Goal: Book appointment/travel/reservation

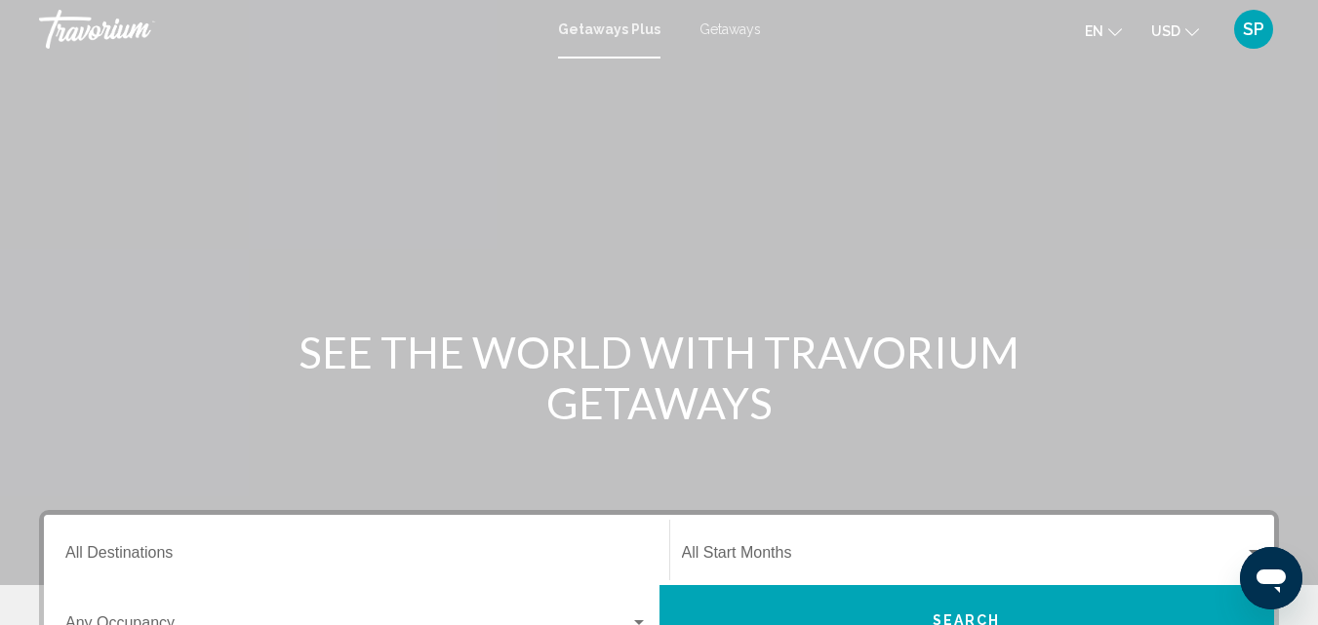
click at [727, 27] on span "Getaways" at bounding box center [729, 29] width 61 height 16
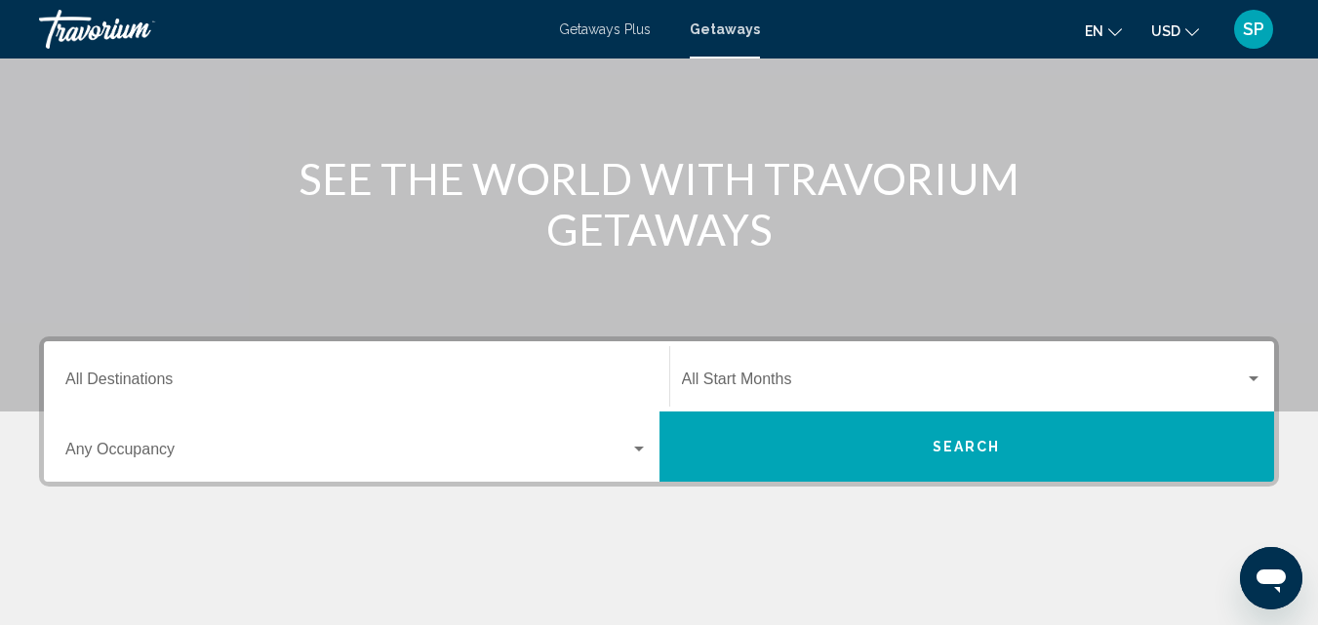
scroll to position [185, 0]
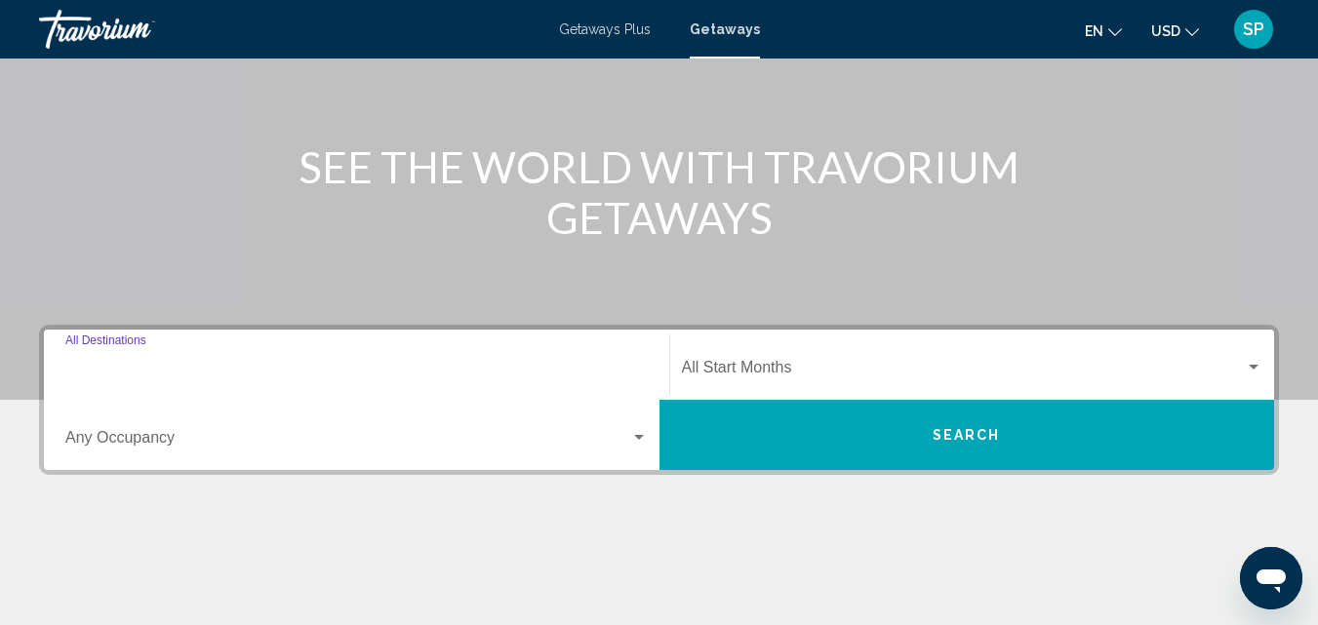
click at [173, 373] on input "Destination All Destinations" at bounding box center [356, 372] width 582 height 18
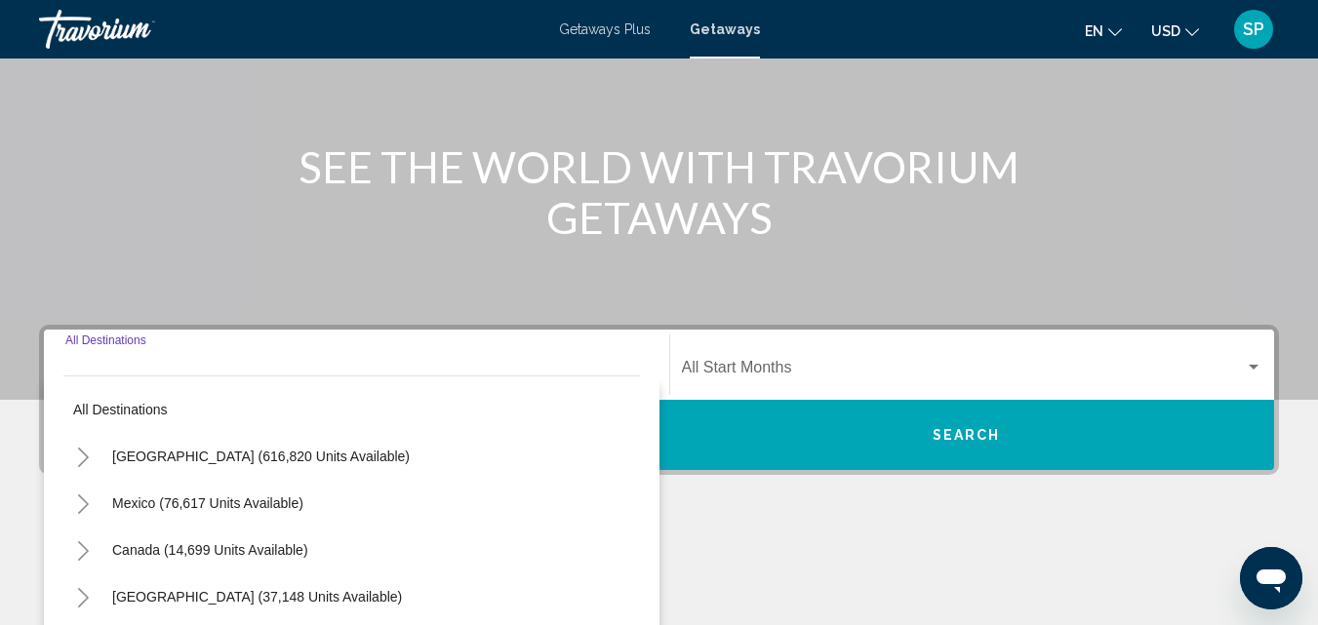
scroll to position [447, 0]
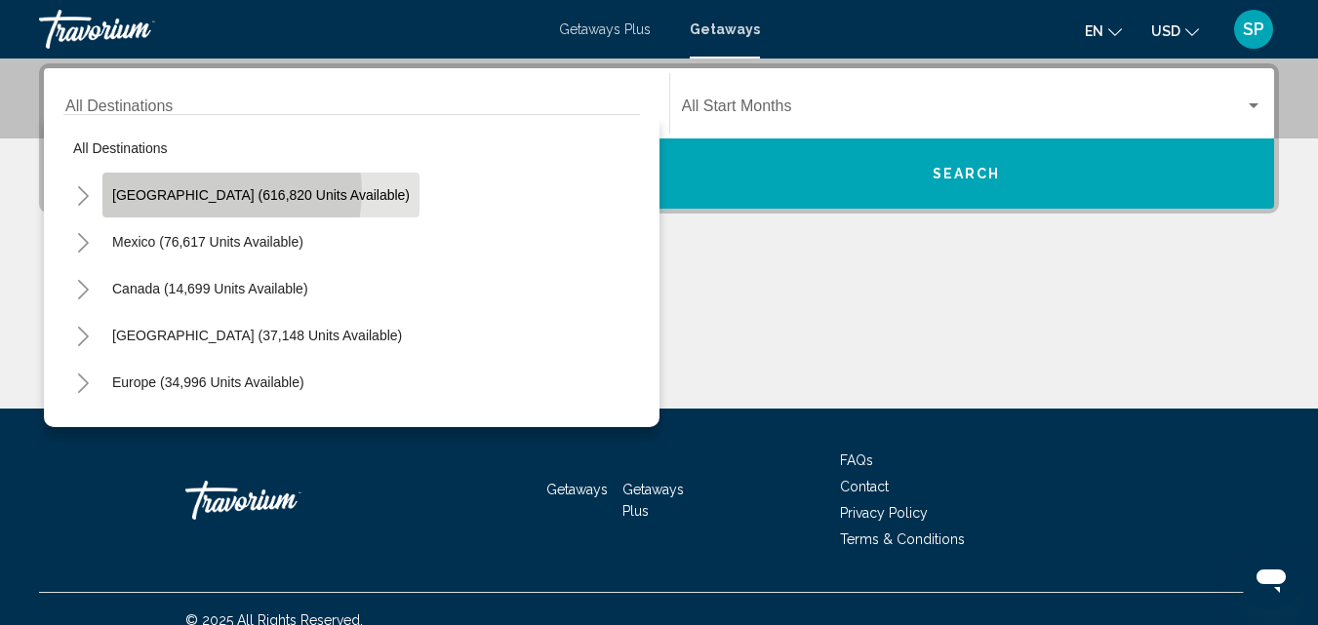
click at [220, 192] on span "[GEOGRAPHIC_DATA] (616,820 units available)" at bounding box center [261, 195] width 298 height 16
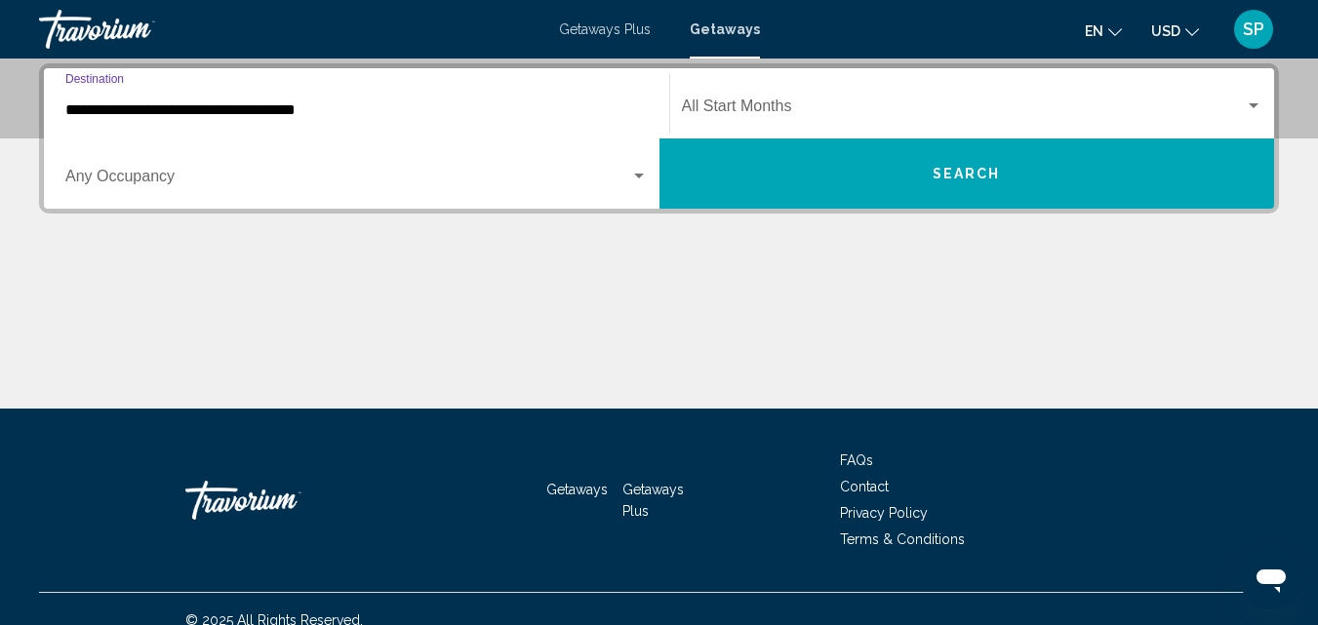
click at [211, 108] on input "**********" at bounding box center [356, 110] width 582 height 18
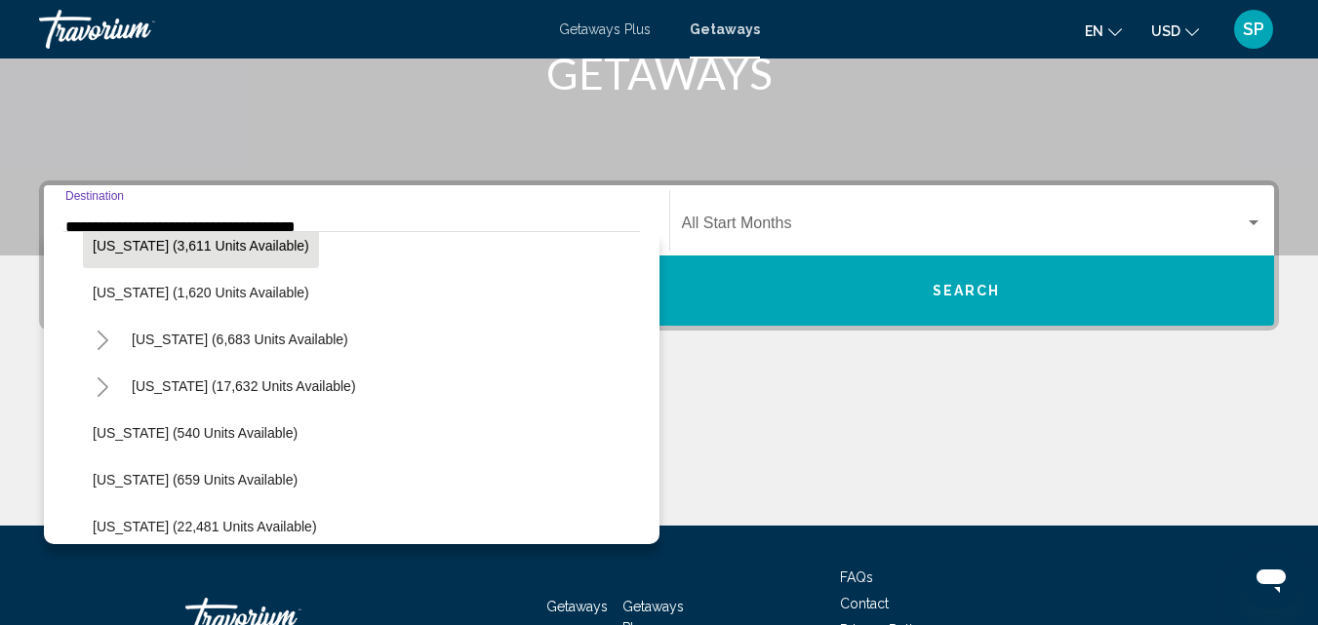
scroll to position [1335, 0]
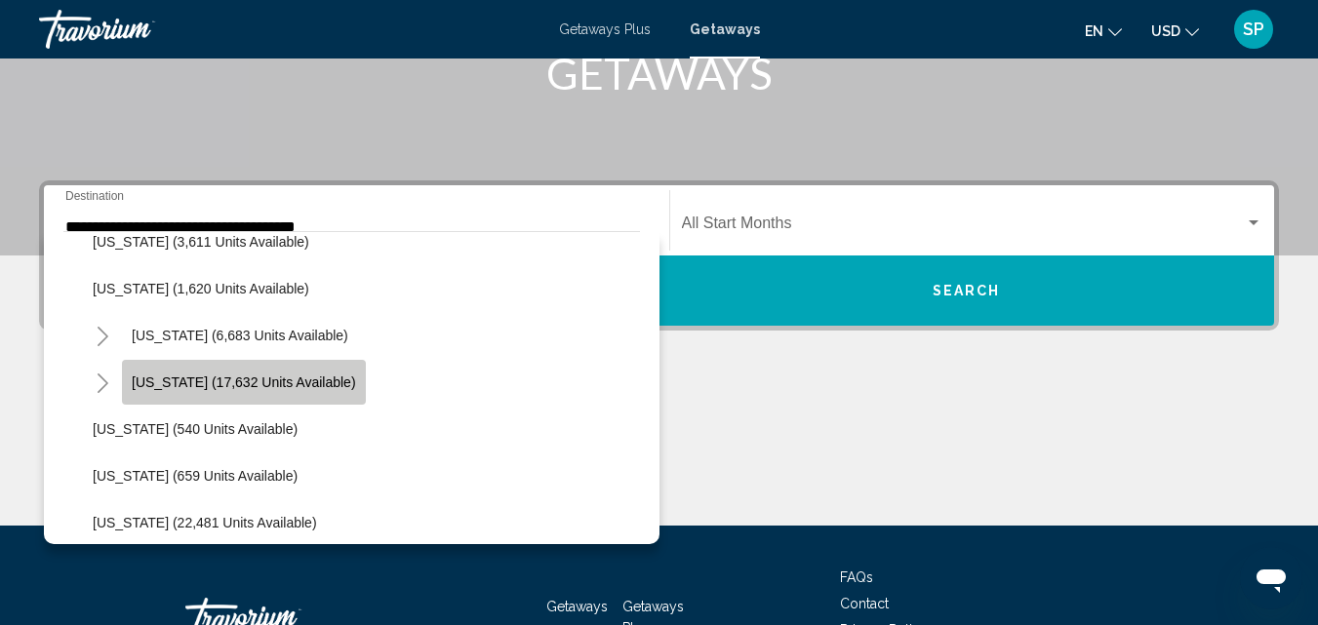
click at [187, 375] on span "North Carolina (17,632 units available)" at bounding box center [244, 383] width 224 height 16
type input "**********"
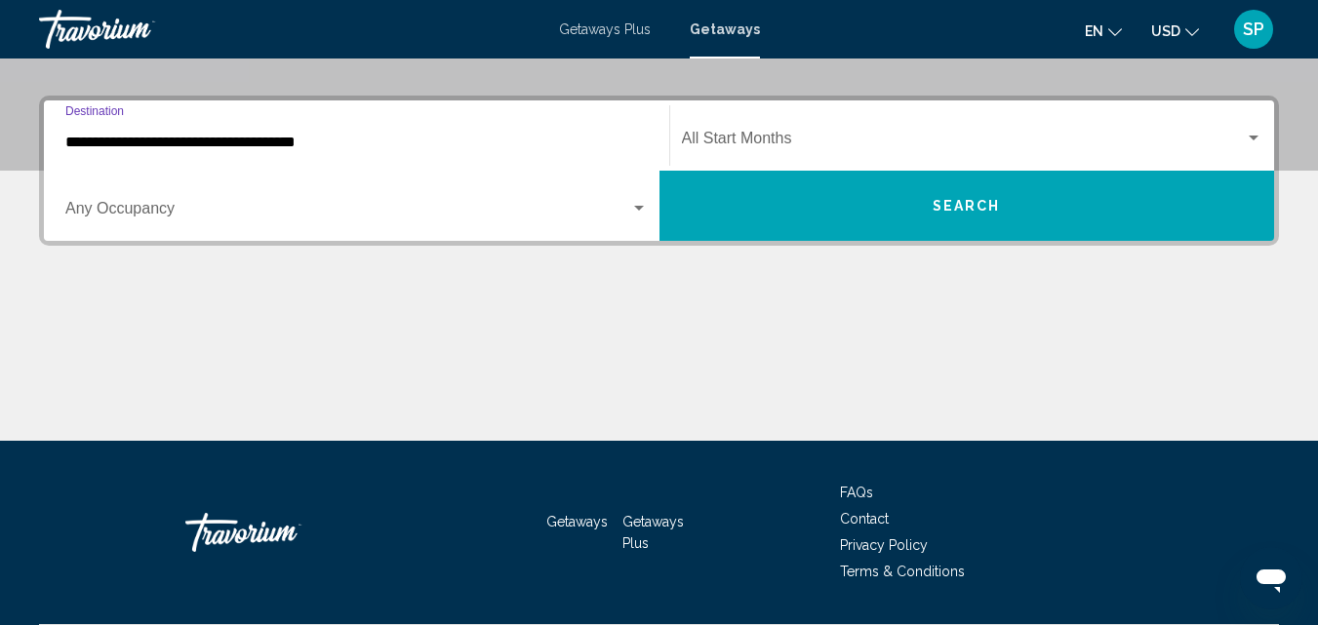
scroll to position [447, 0]
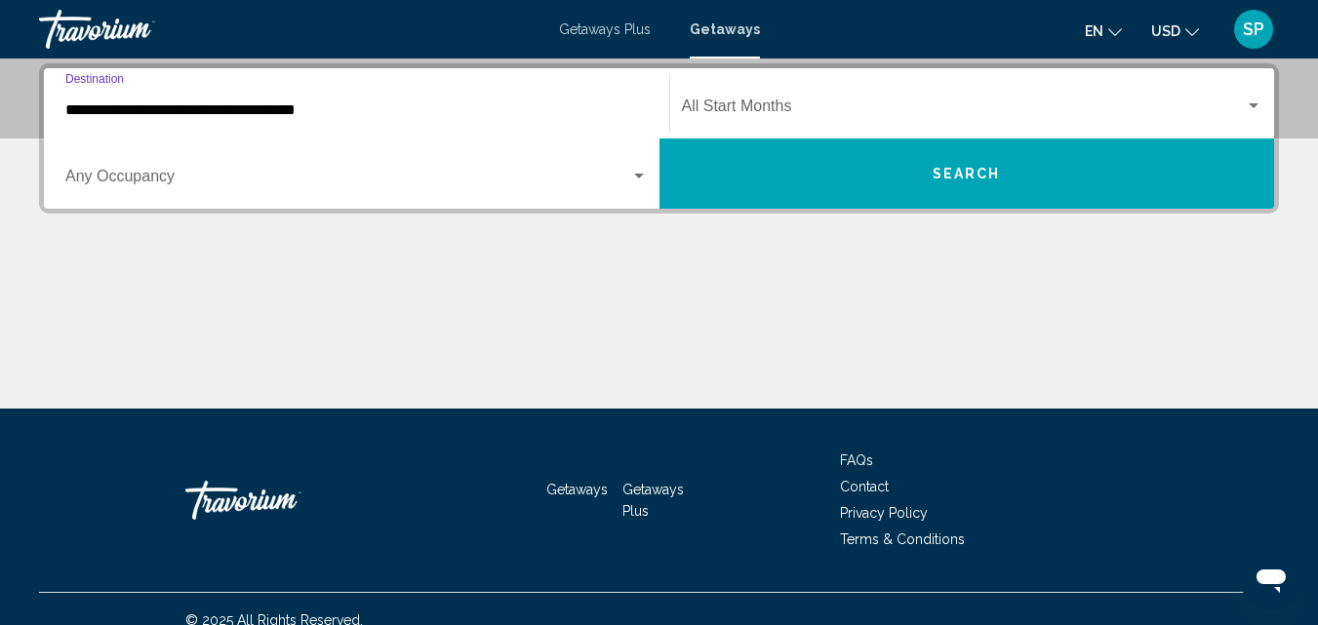
click at [1075, 94] on div "Start Month All Start Months" at bounding box center [972, 103] width 581 height 61
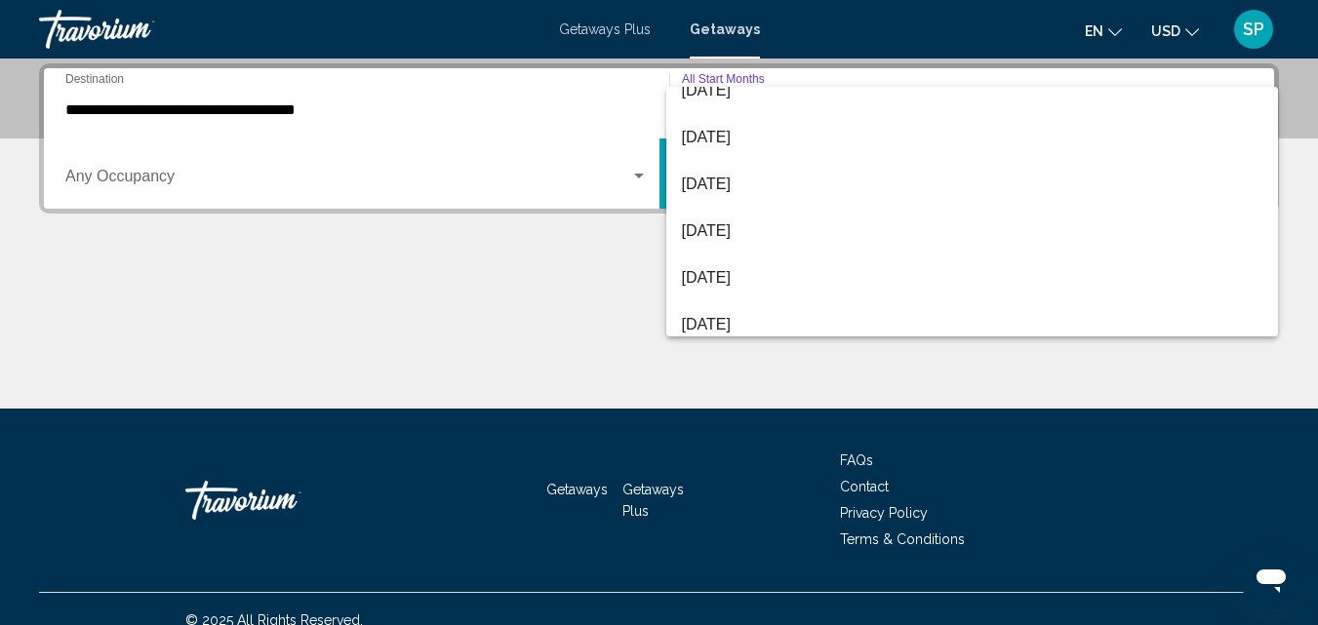
scroll to position [397, 0]
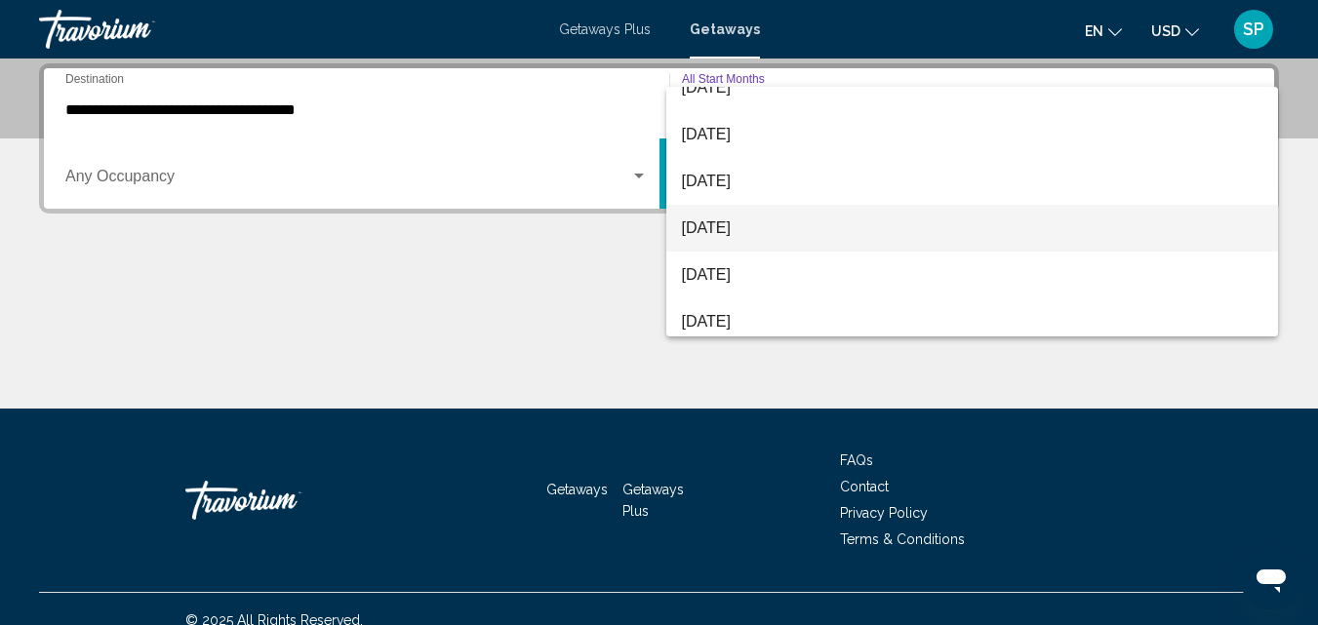
click at [882, 242] on span "[DATE]" at bounding box center [972, 228] width 581 height 47
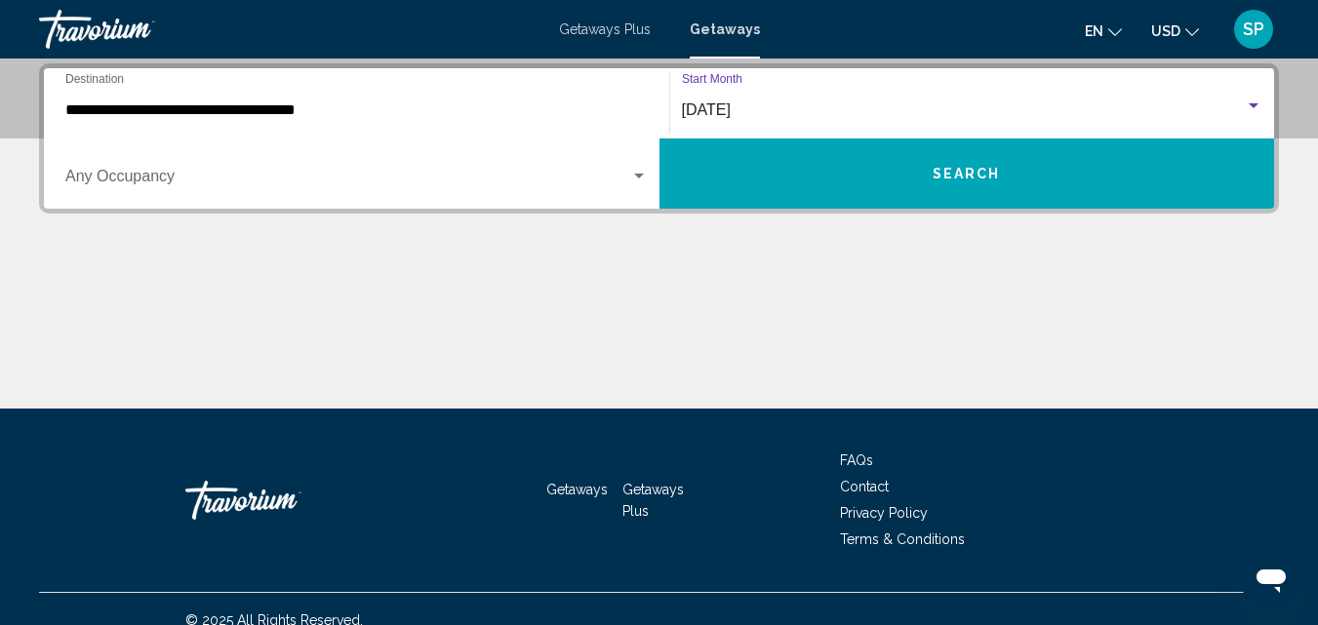
click at [637, 182] on div "Search widget" at bounding box center [639, 177] width 18 height 16
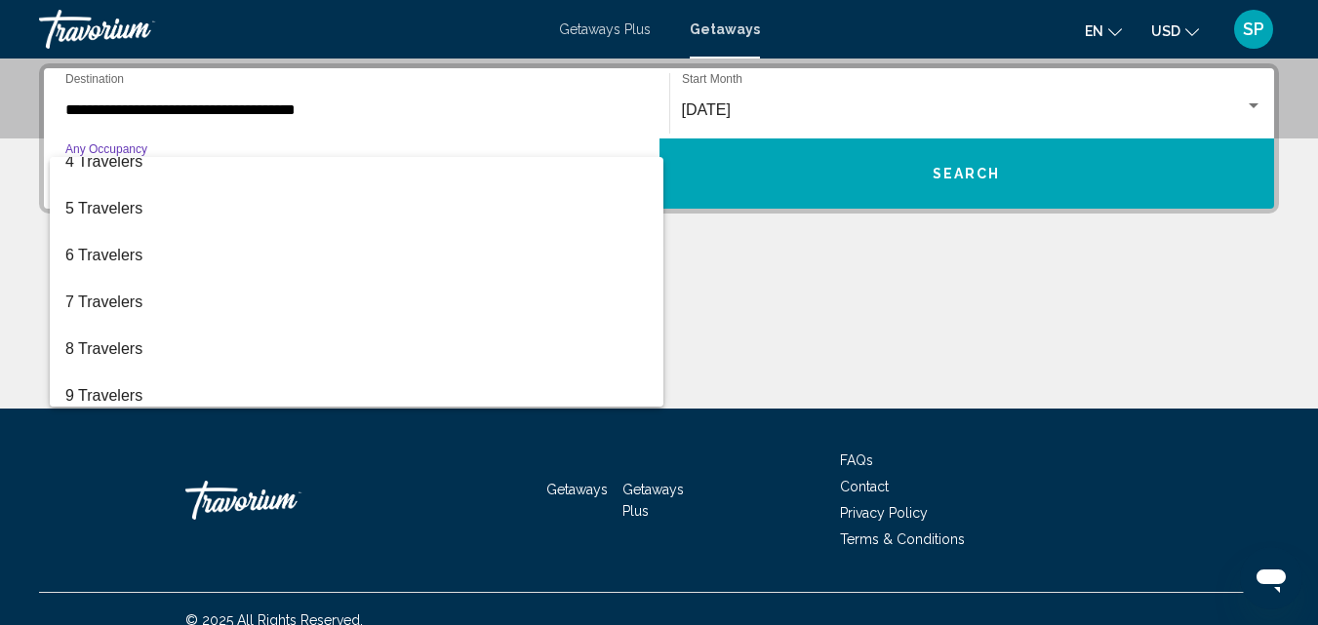
scroll to position [219, 0]
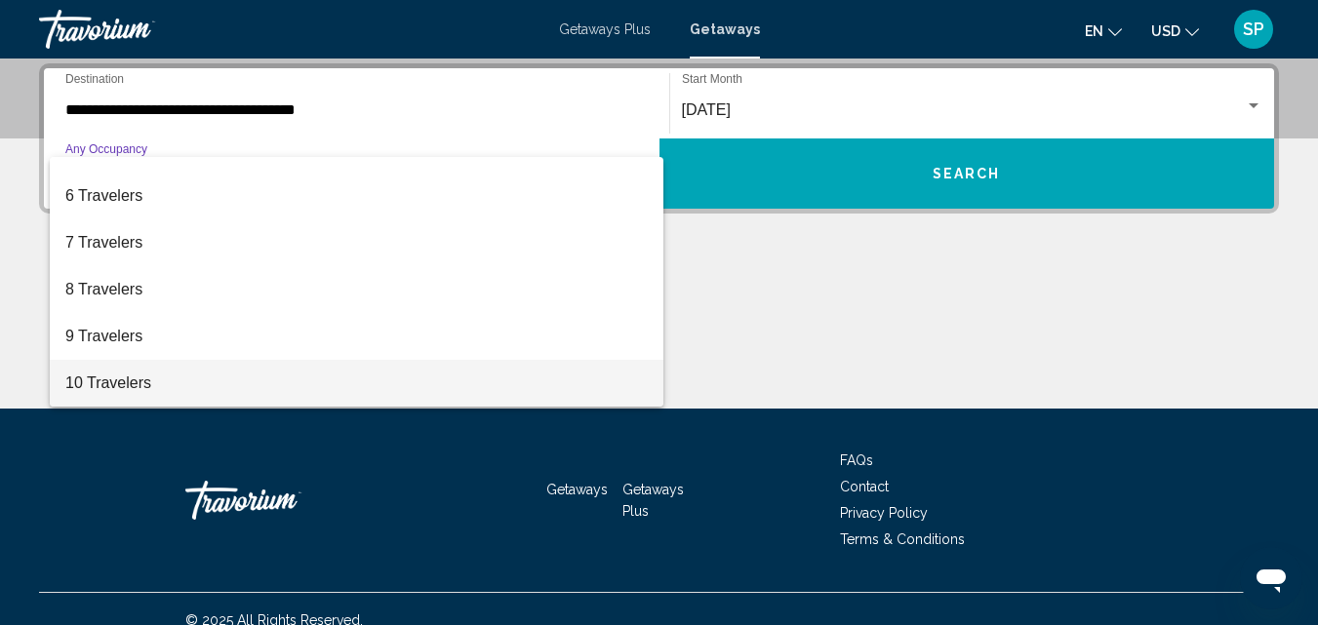
click at [459, 390] on span "10 Travelers" at bounding box center [356, 383] width 582 height 47
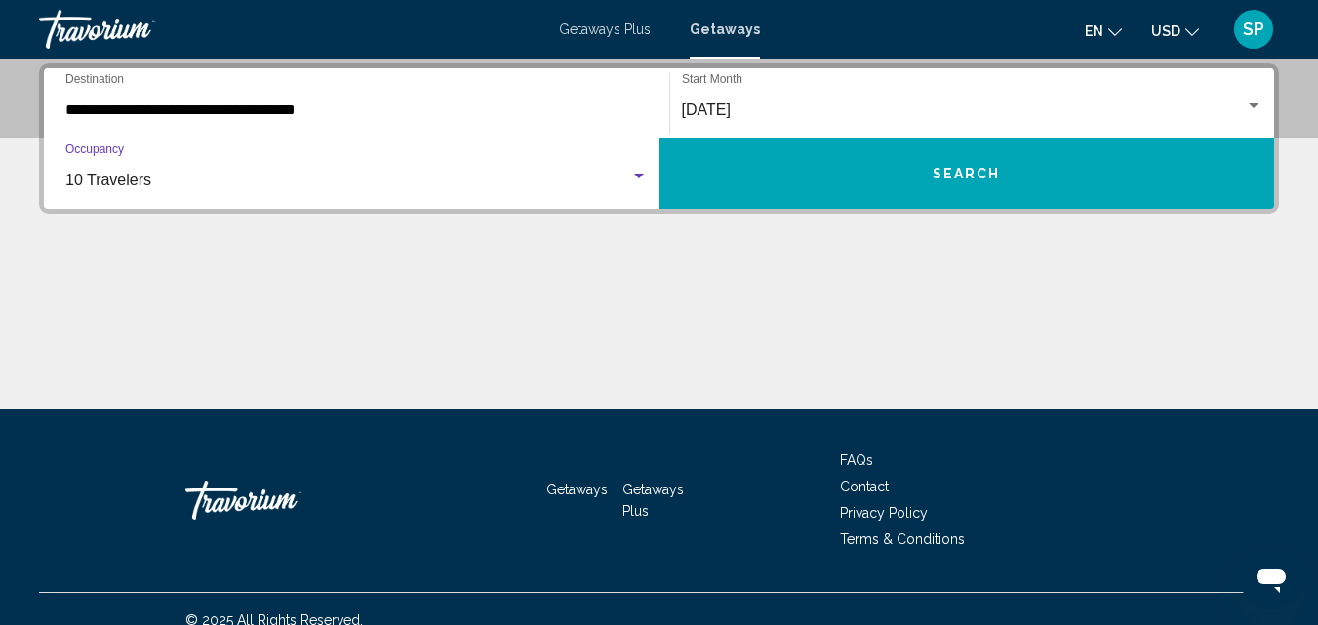
click at [916, 172] on button "Search" at bounding box center [967, 174] width 616 height 70
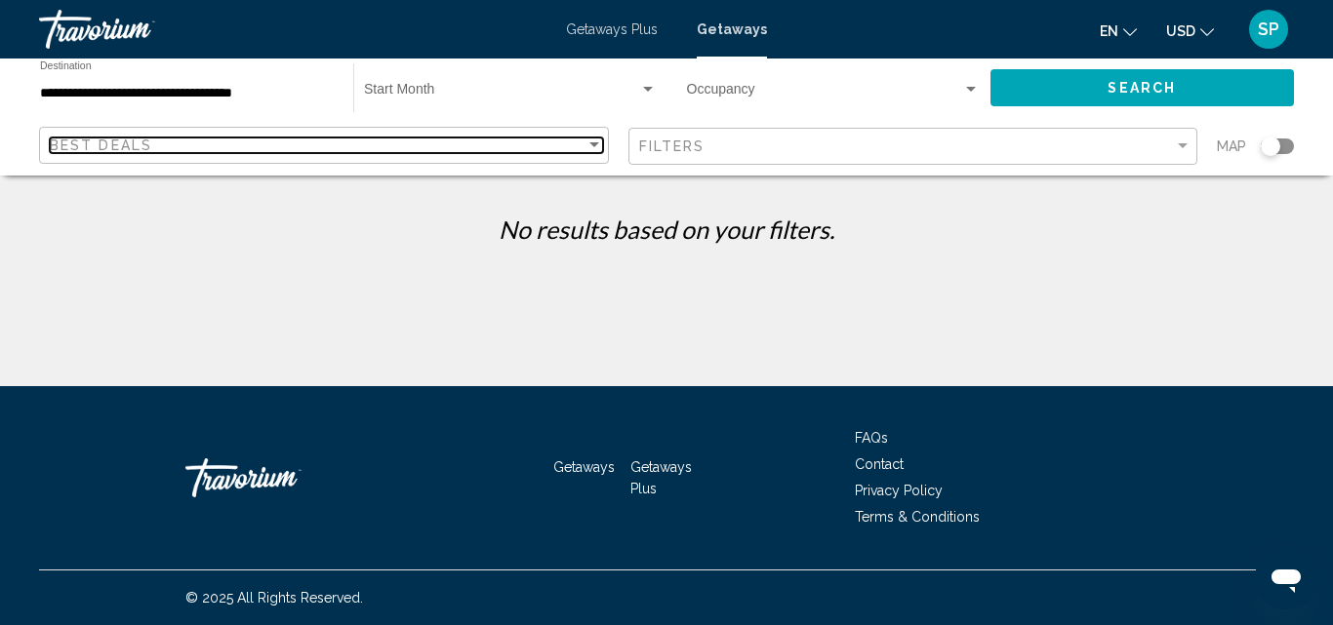
click at [585, 147] on div "Sort by" at bounding box center [594, 146] width 18 height 16
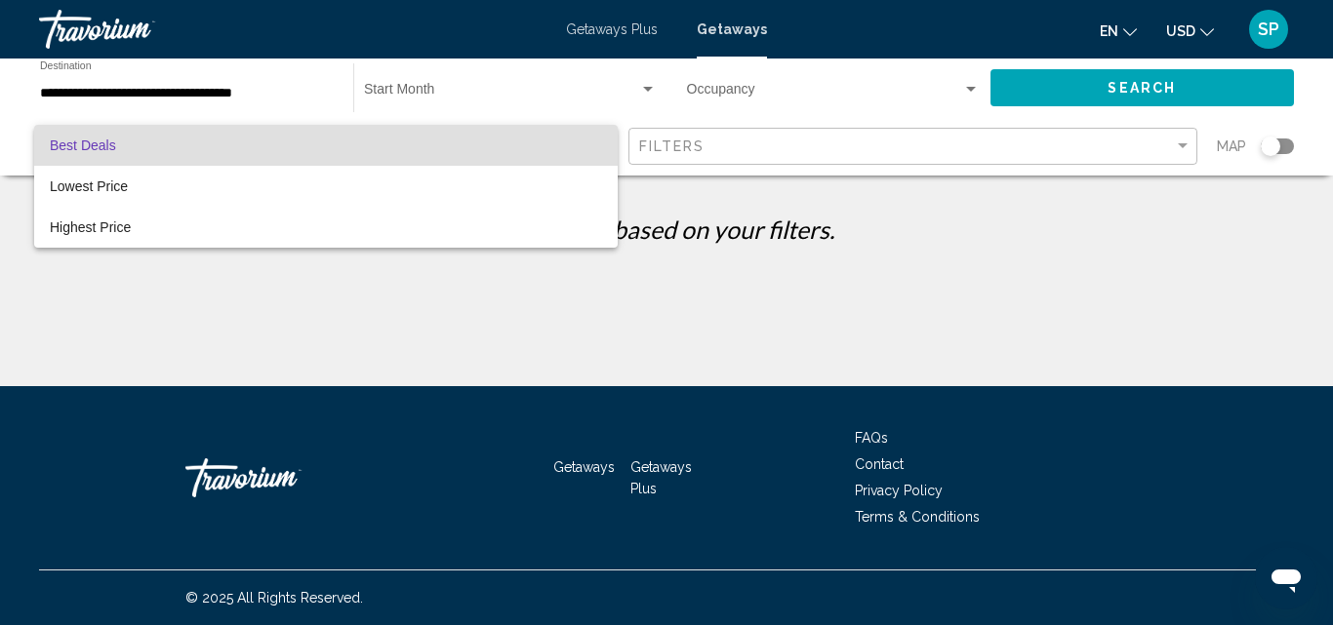
click at [610, 102] on div at bounding box center [666, 312] width 1333 height 625
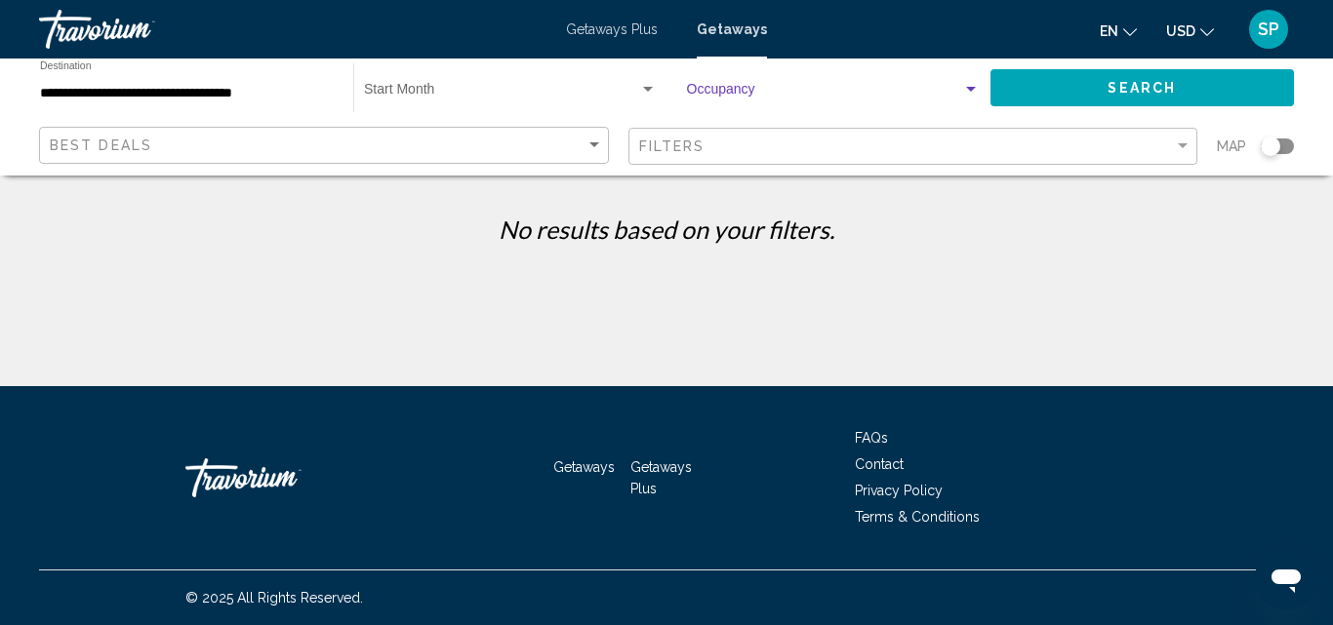
click at [725, 89] on span "Search widget" at bounding box center [825, 94] width 276 height 16
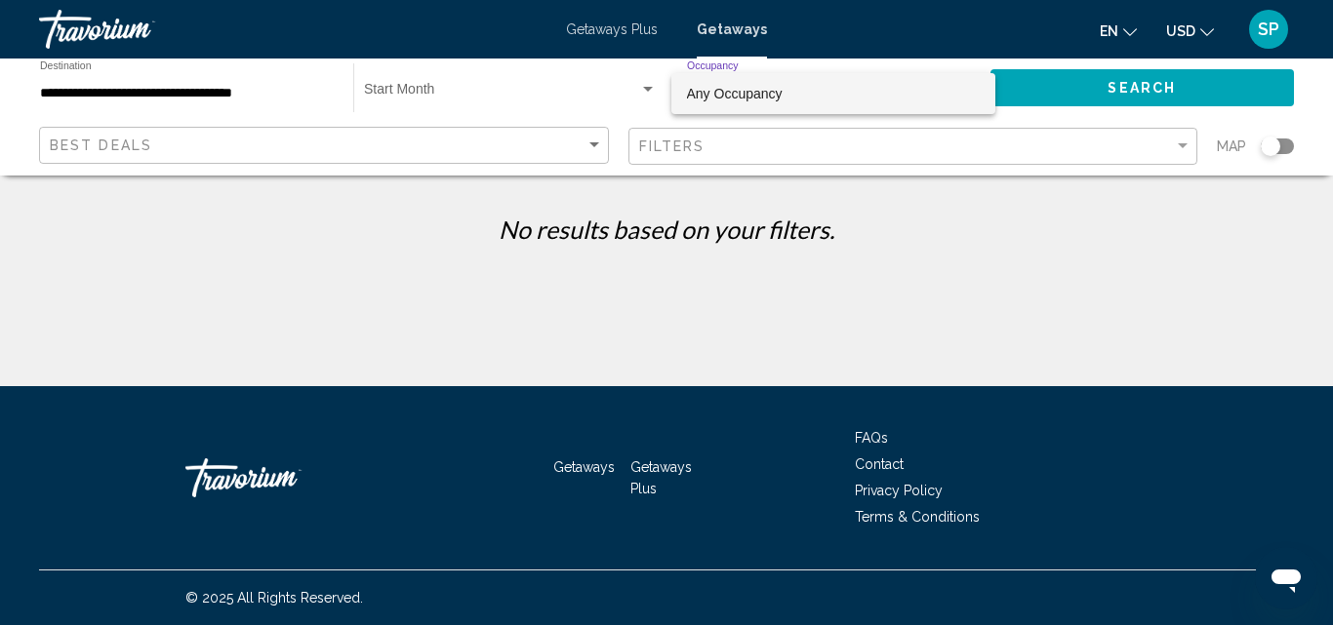
click at [548, 97] on div at bounding box center [666, 312] width 1333 height 625
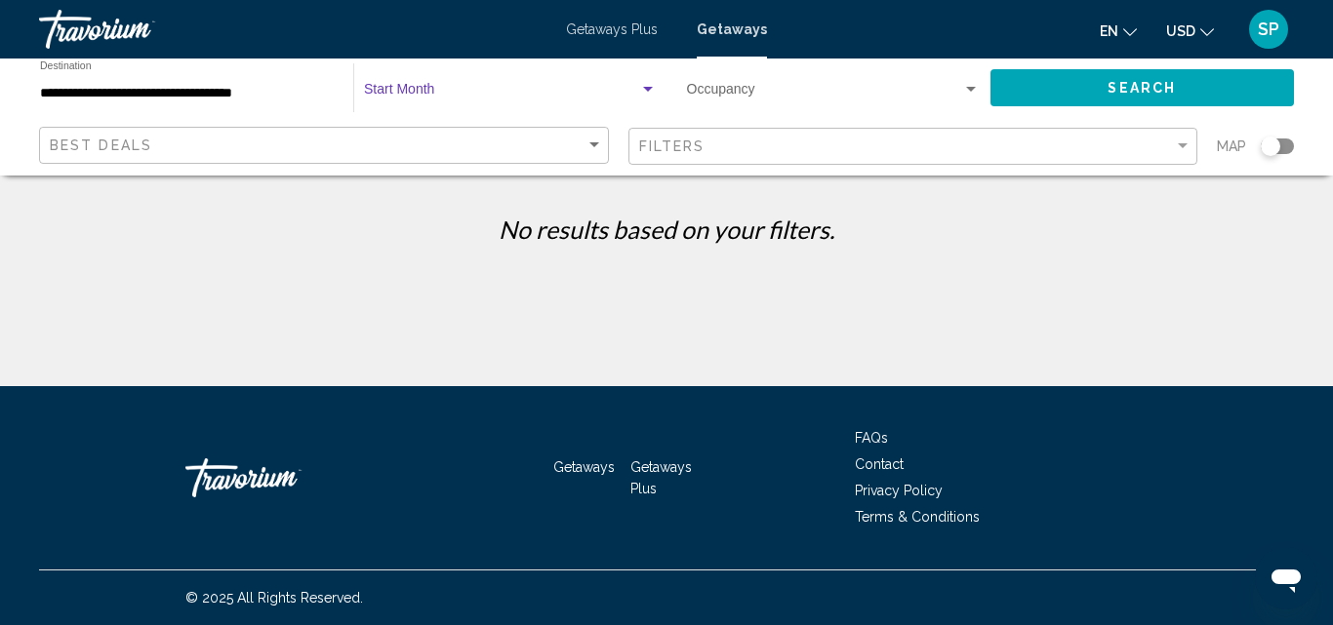
click at [579, 95] on span "Search widget" at bounding box center [501, 94] width 275 height 16
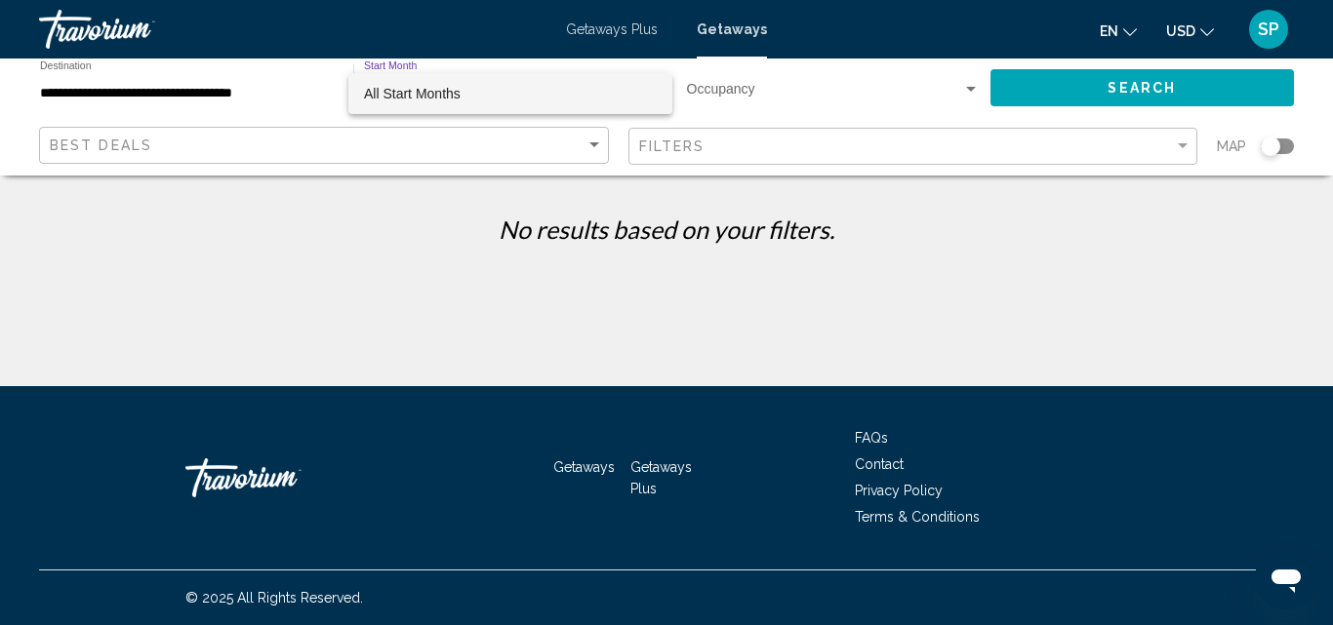
click at [566, 93] on span "All Start Months" at bounding box center [510, 93] width 293 height 41
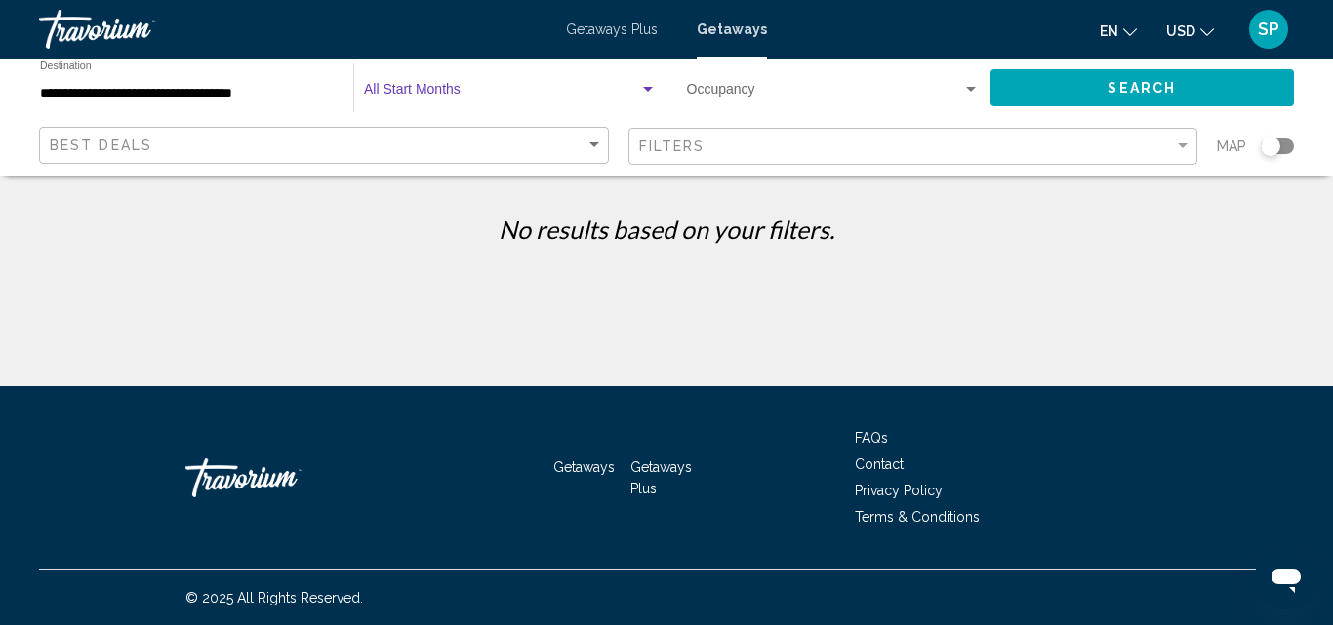
click at [439, 86] on span "Search widget" at bounding box center [501, 94] width 275 height 16
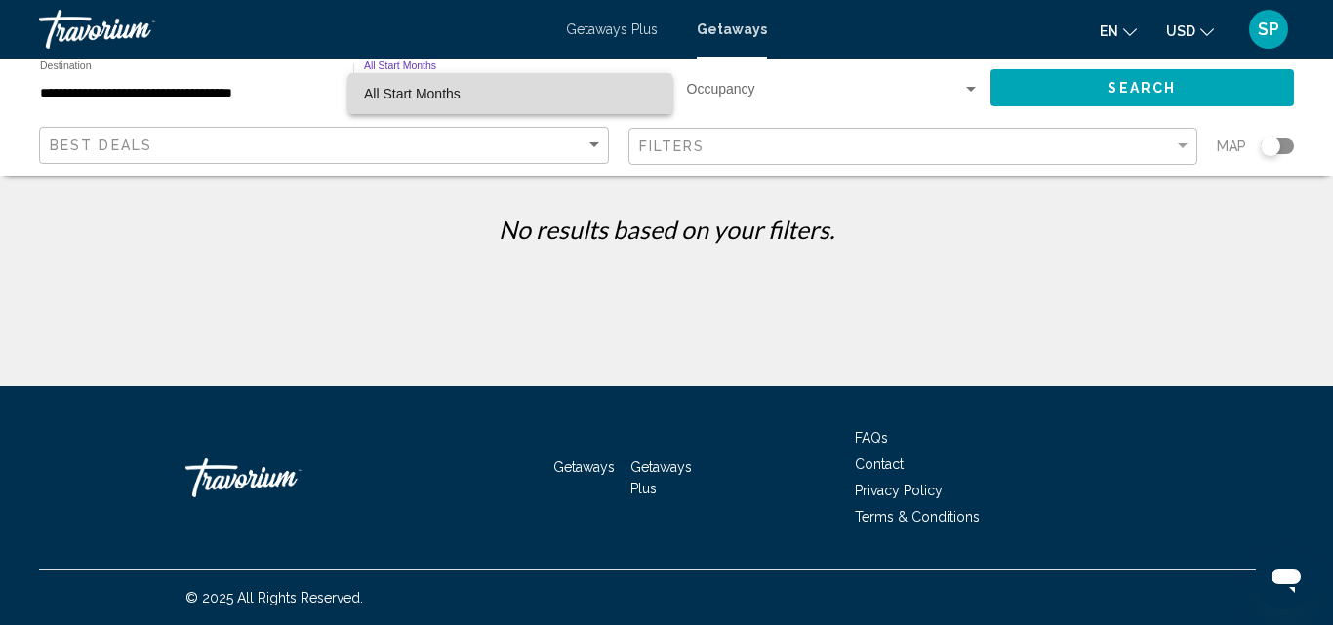
click at [668, 96] on mat-option "All Start Months" at bounding box center [510, 93] width 324 height 41
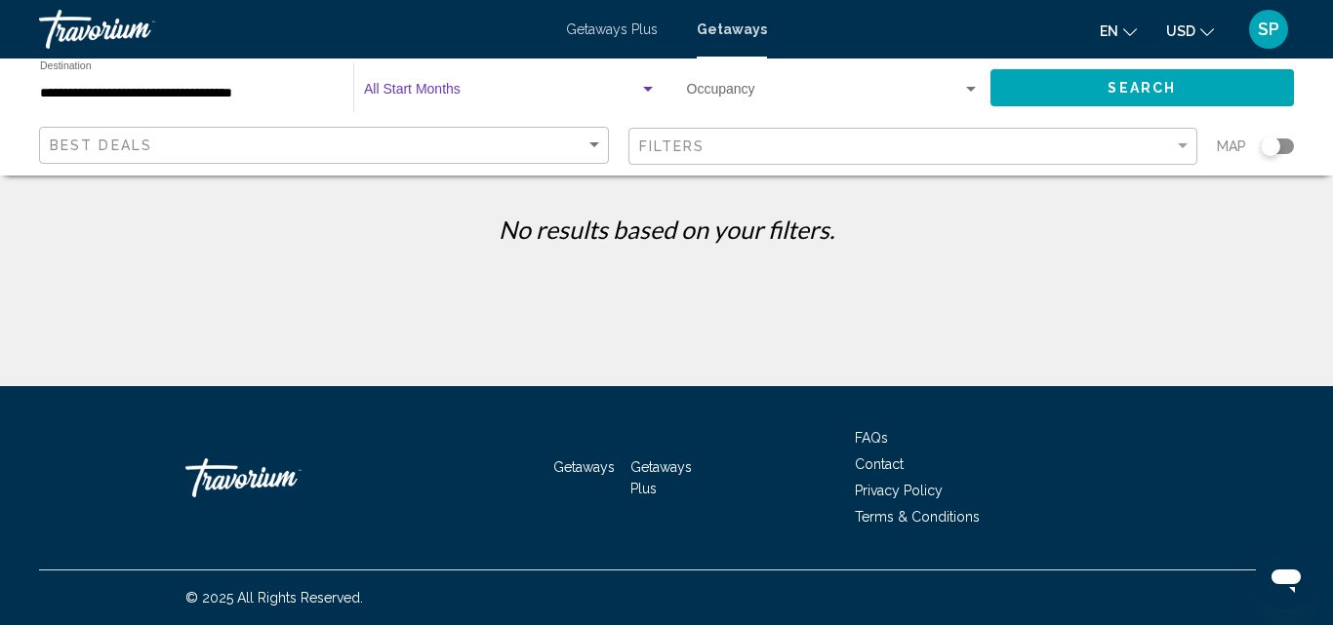
click at [650, 86] on div "Search widget" at bounding box center [648, 90] width 18 height 16
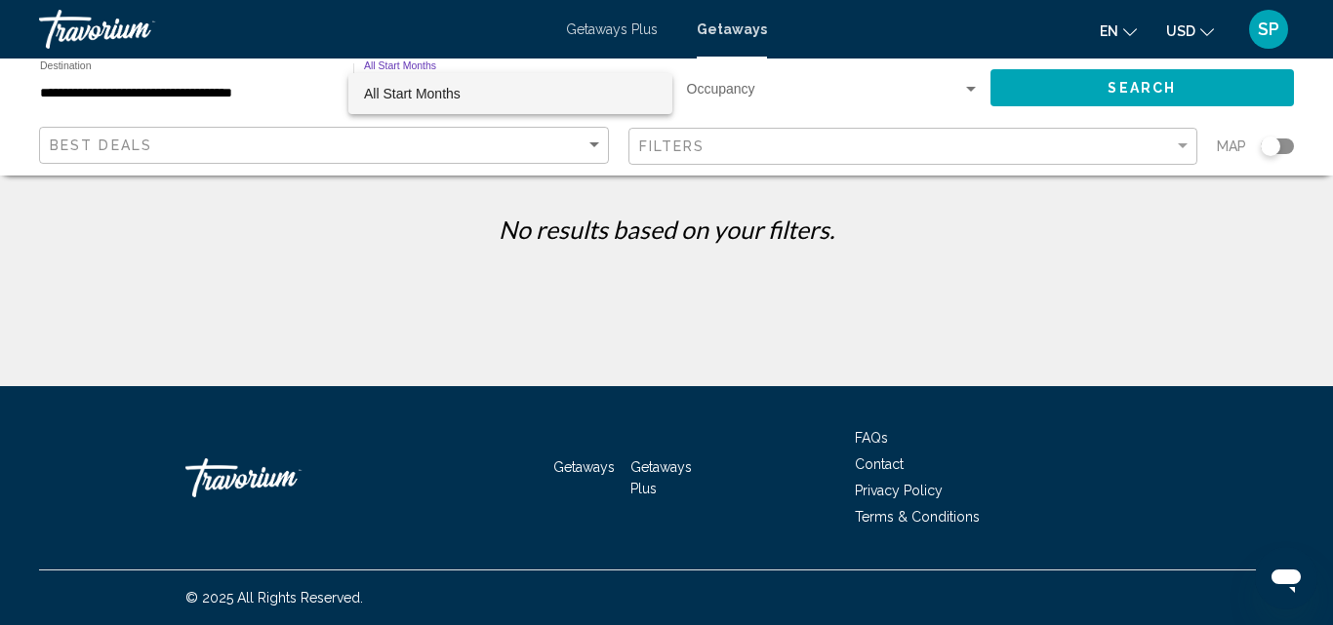
click at [223, 95] on div at bounding box center [666, 312] width 1333 height 625
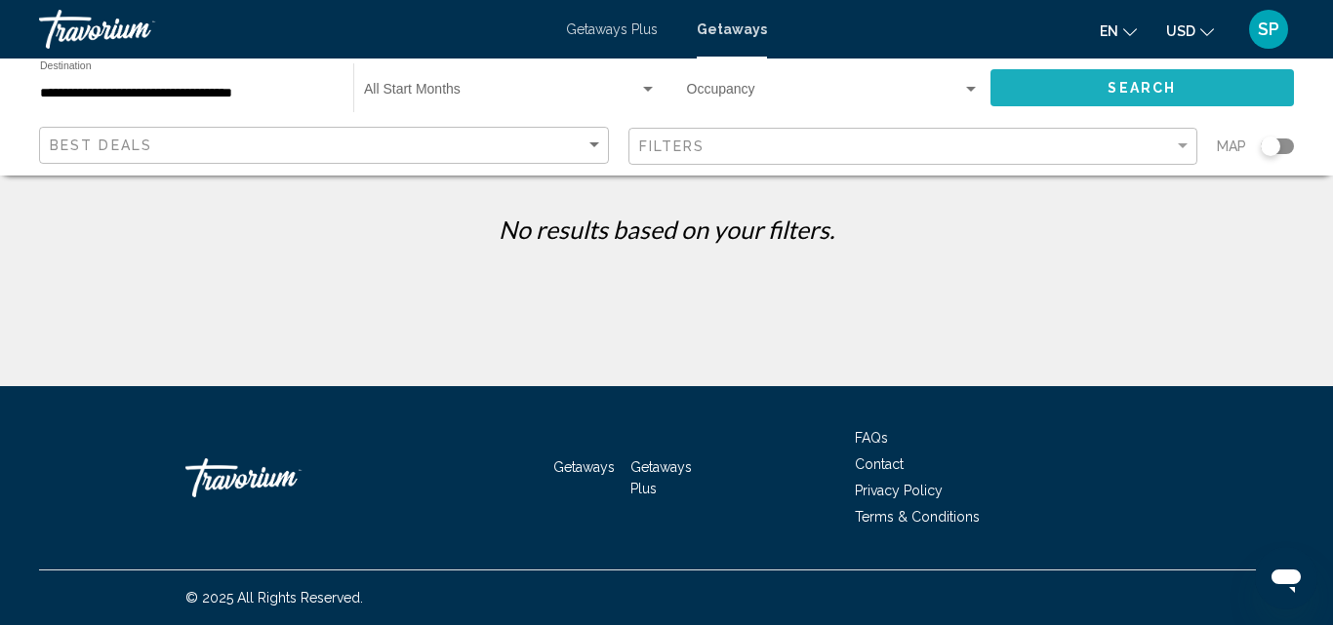
click at [1140, 95] on span "Search" at bounding box center [1141, 89] width 68 height 16
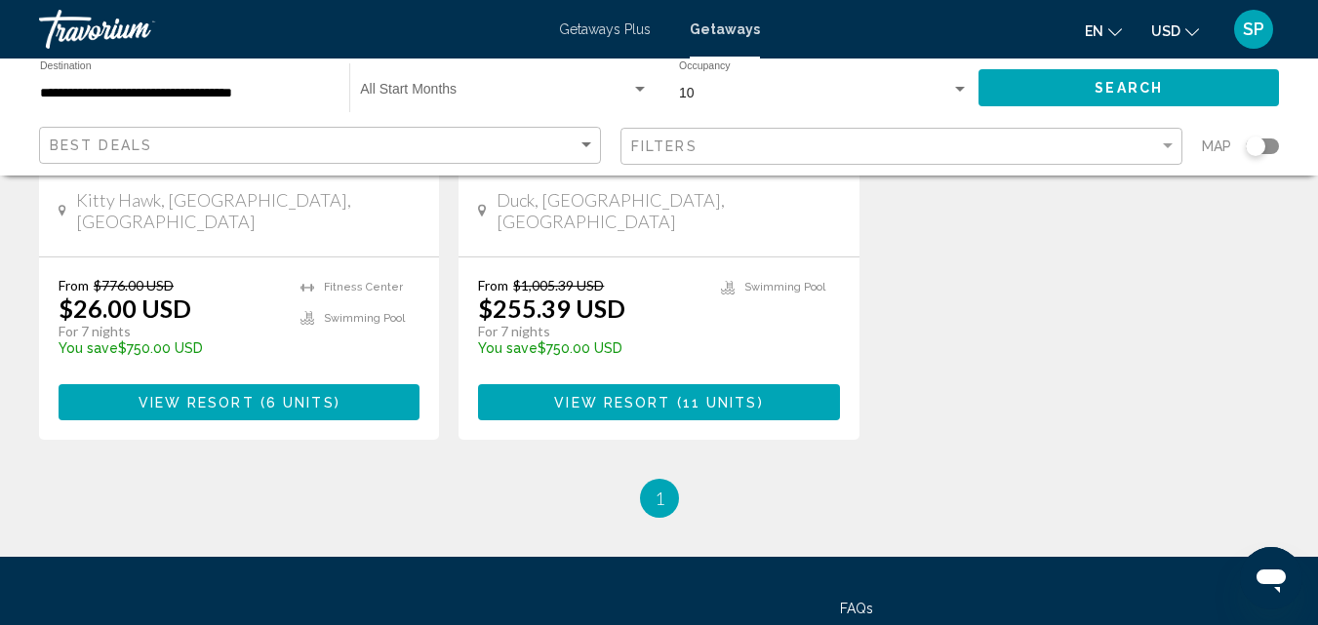
scroll to position [353, 0]
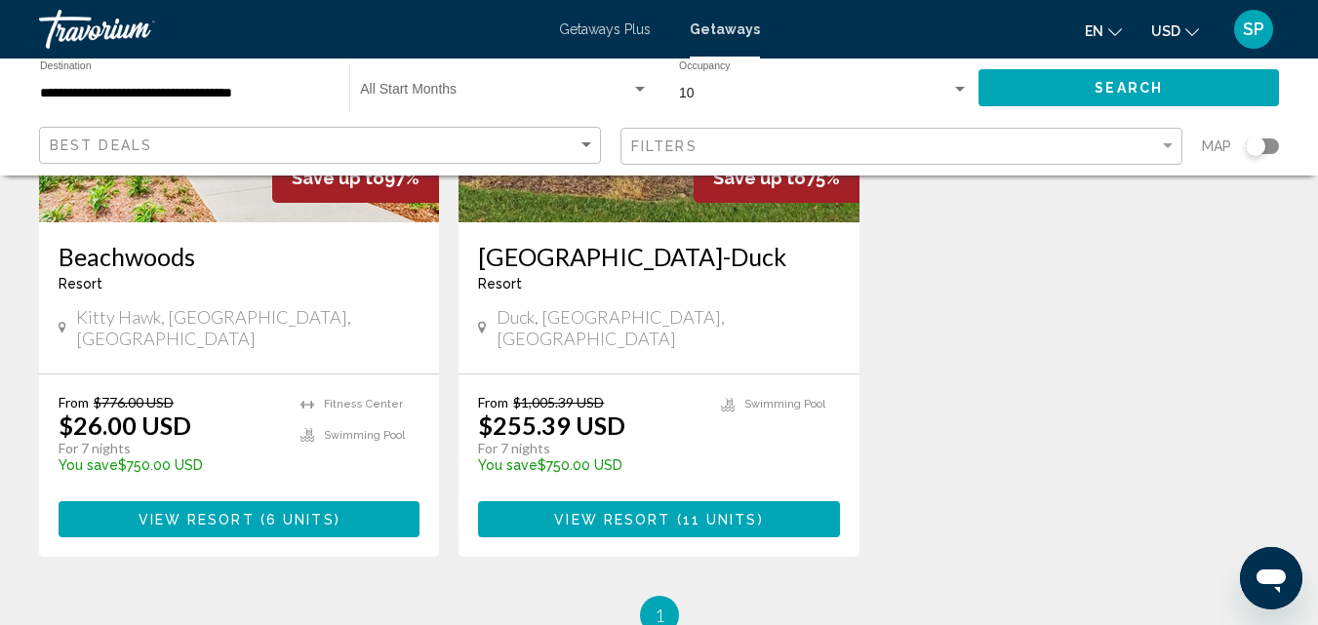
click at [781, 303] on div "Barrier Island Station-Duck Resort - This is an adults only resort" at bounding box center [658, 274] width 361 height 64
click at [693, 512] on span "11 units" at bounding box center [720, 520] width 75 height 16
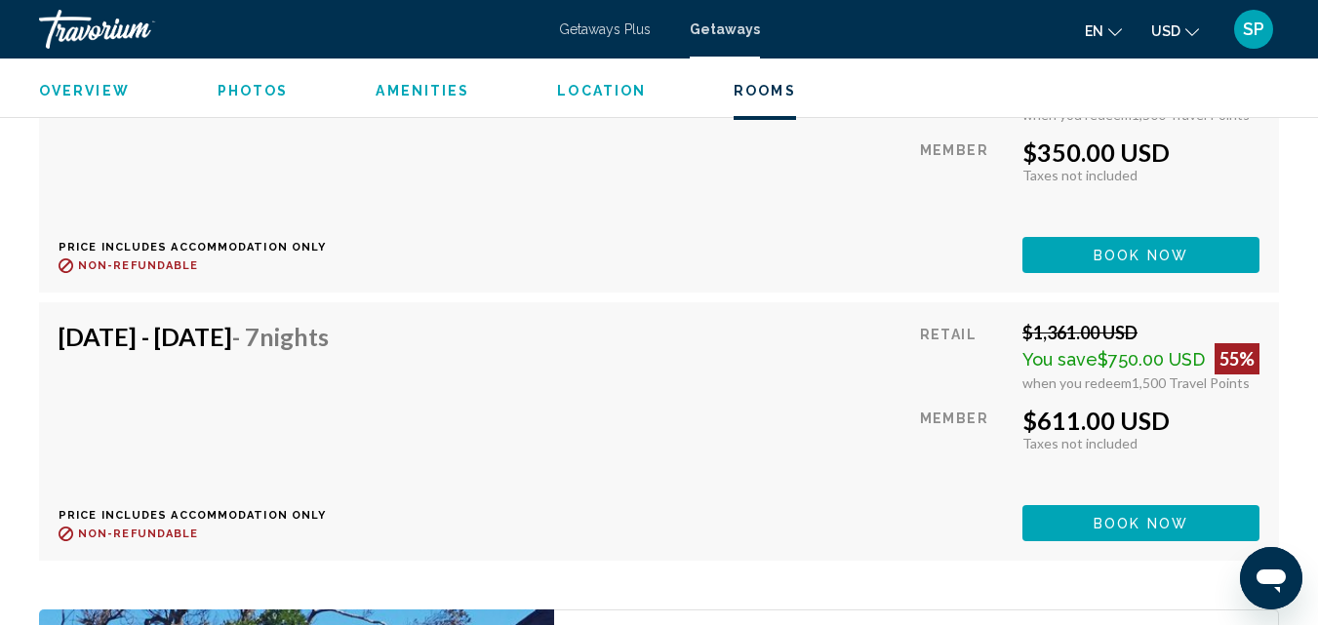
scroll to position [4365, 0]
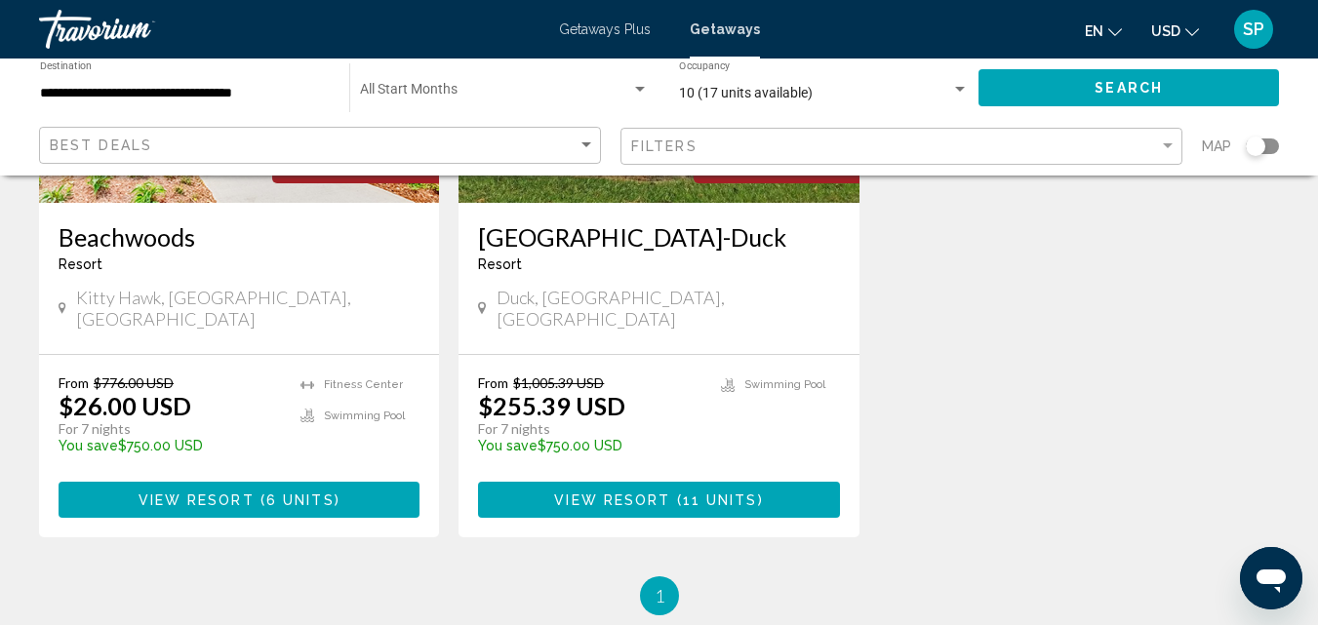
scroll to position [379, 0]
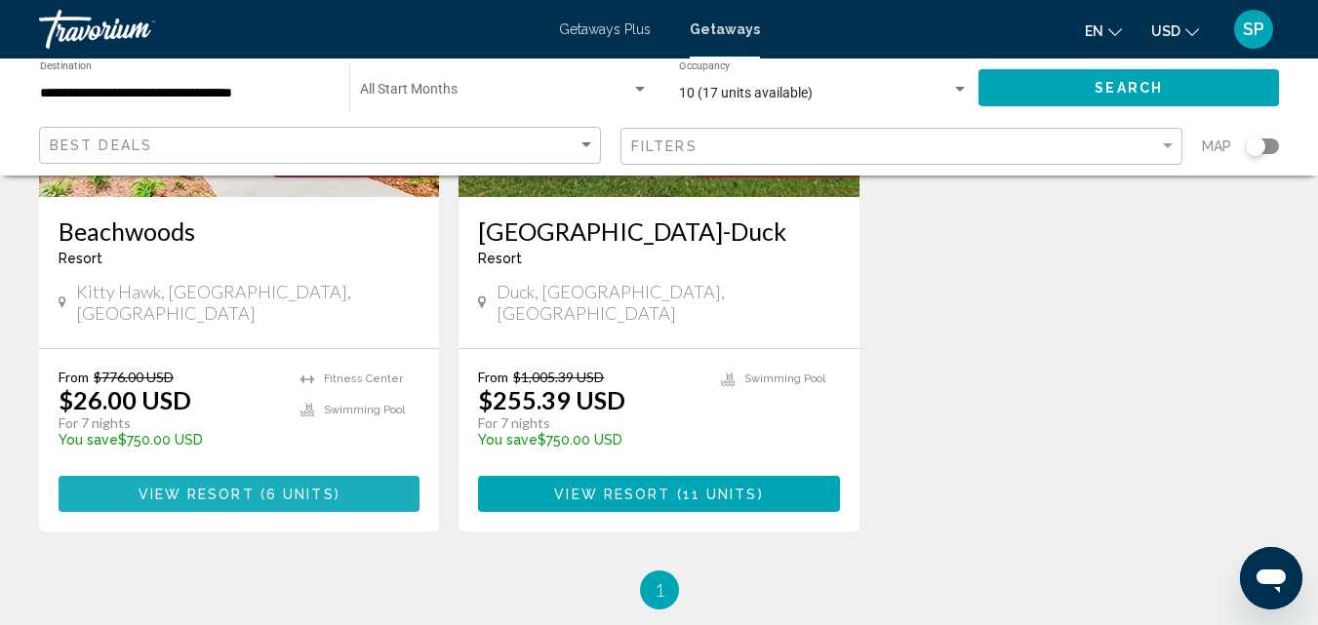
click at [173, 487] on span "View Resort" at bounding box center [197, 495] width 116 height 16
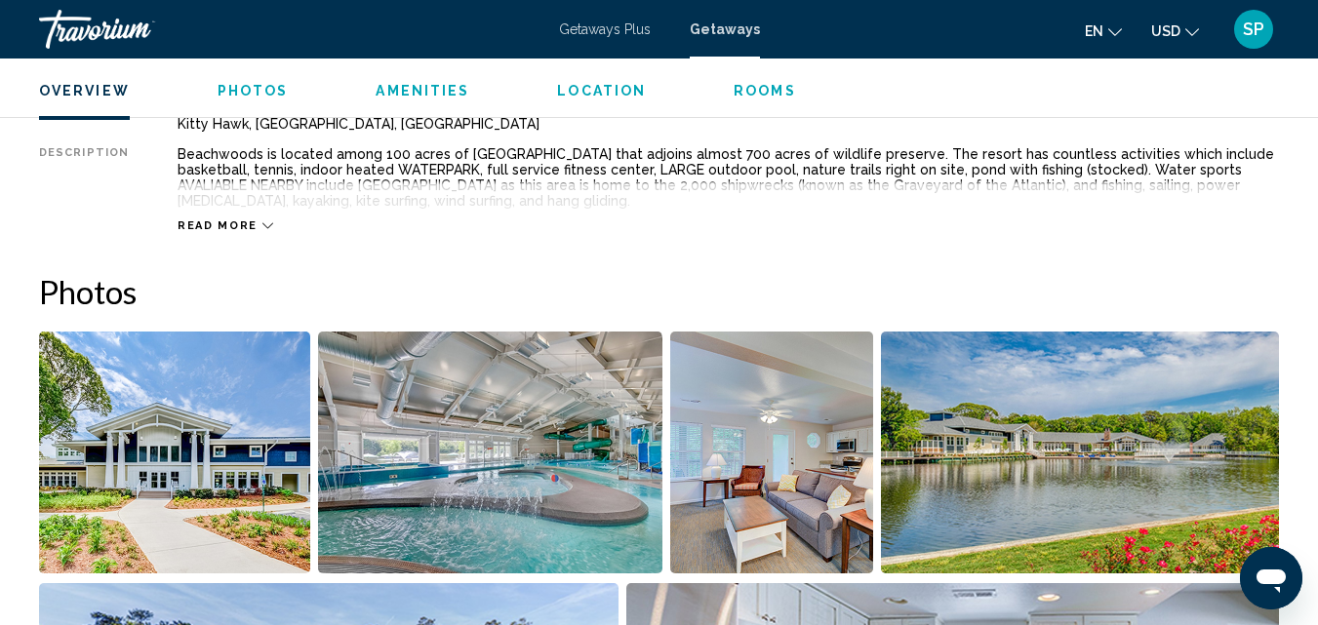
scroll to position [1073, 0]
click at [262, 221] on icon "Main content" at bounding box center [267, 225] width 11 height 11
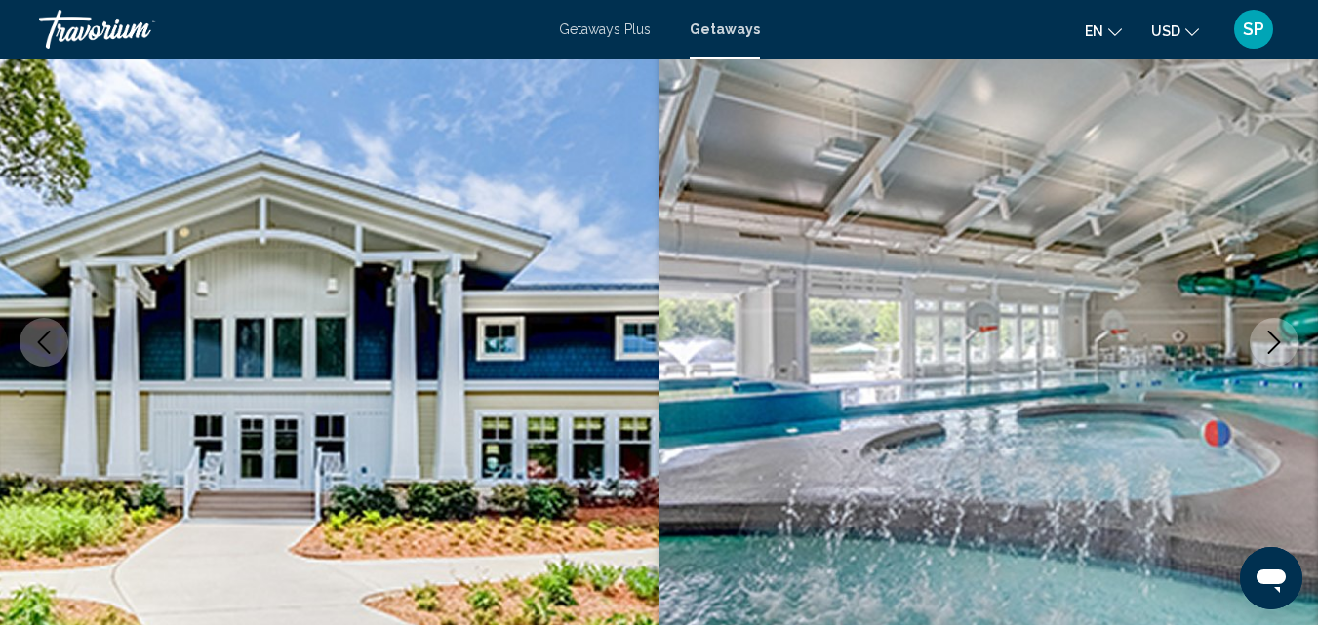
scroll to position [175, 0]
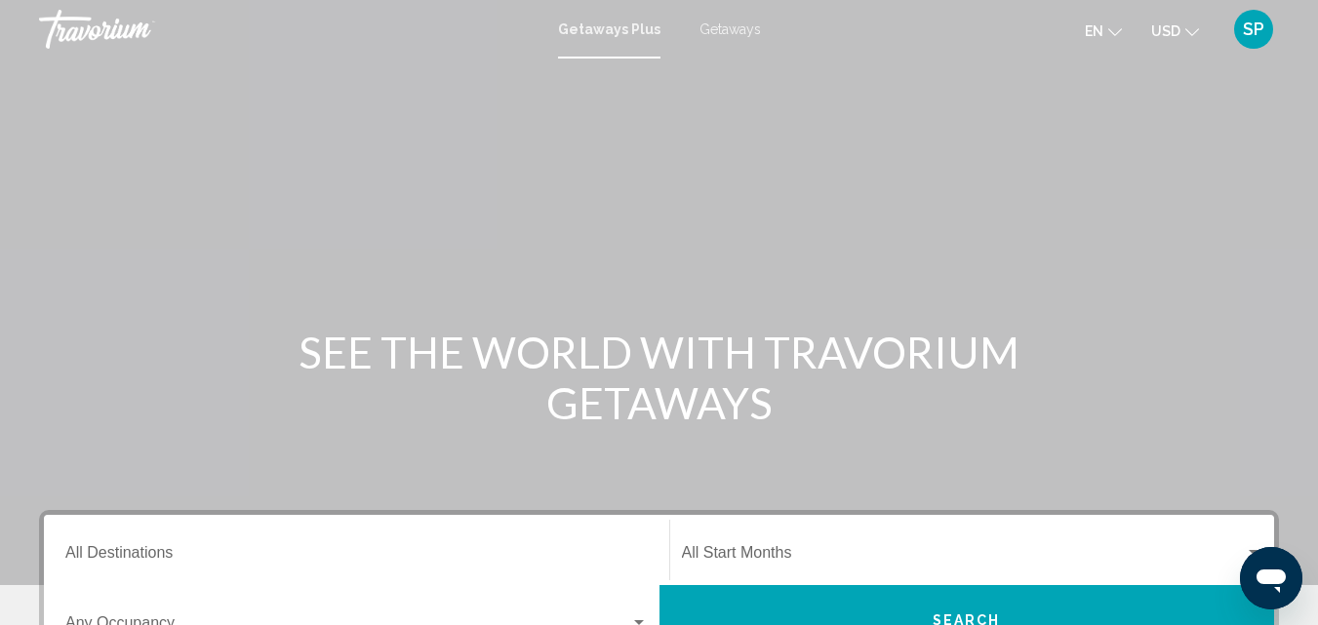
click at [719, 29] on span "Getaways" at bounding box center [729, 29] width 61 height 16
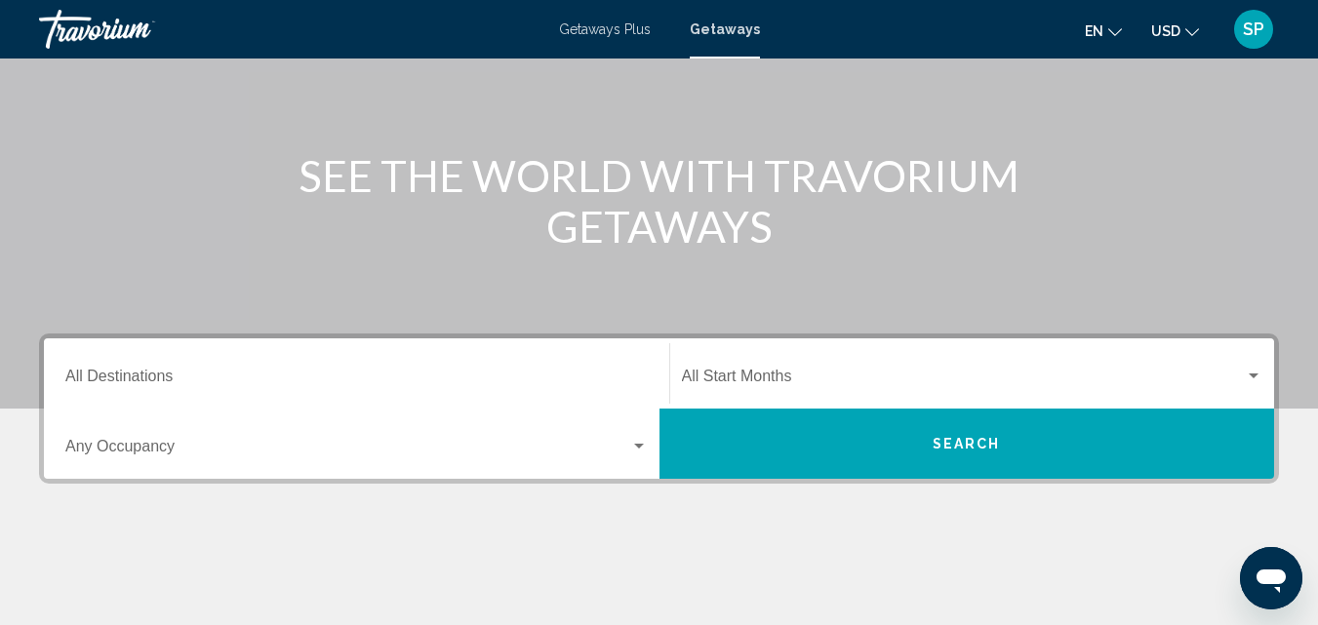
scroll to position [180, 0]
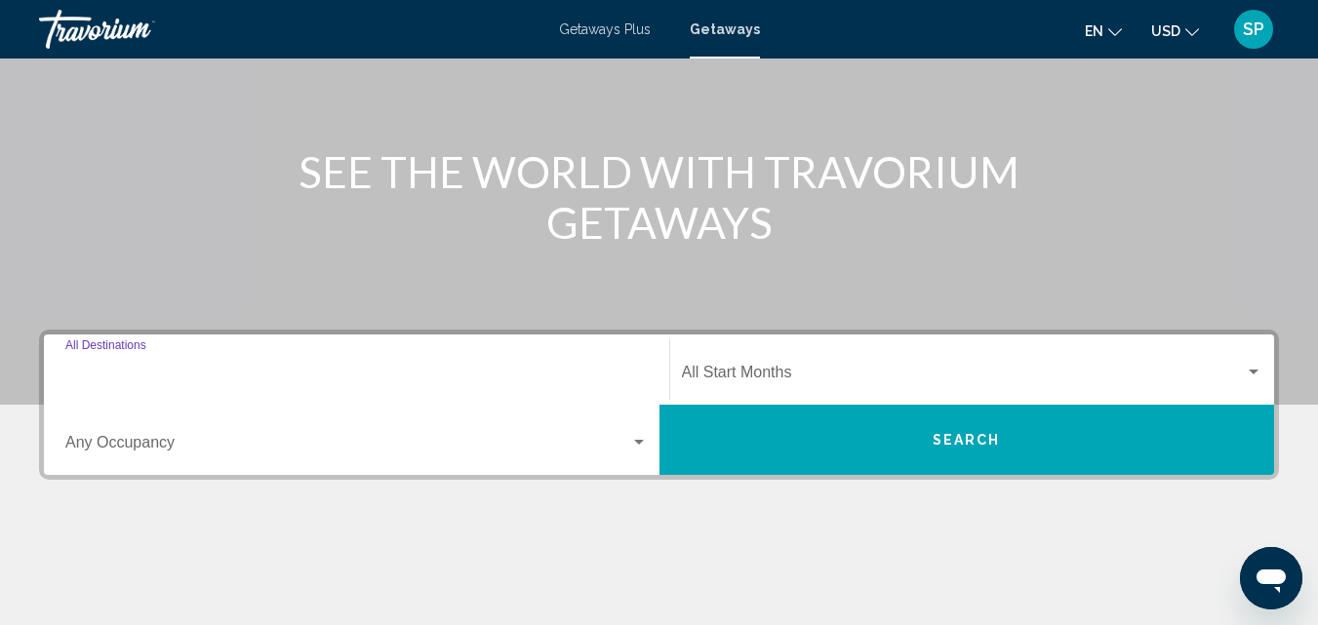
click at [167, 374] on input "Destination All Destinations" at bounding box center [356, 377] width 582 height 18
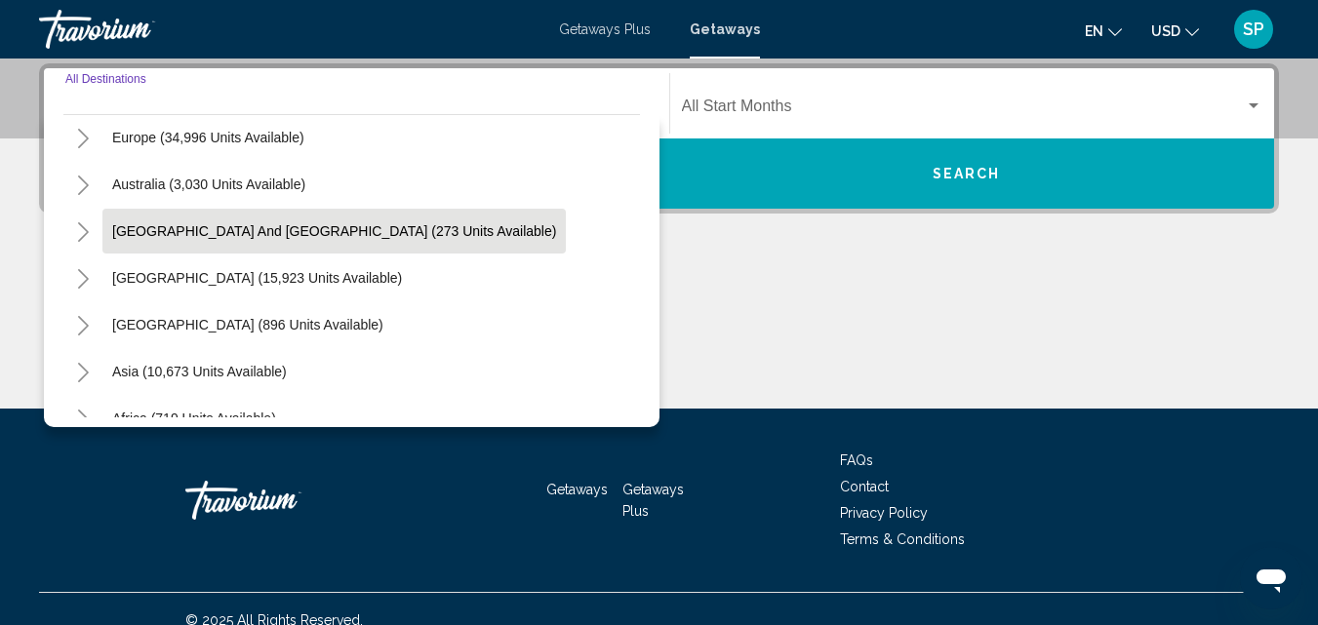
scroll to position [246, 0]
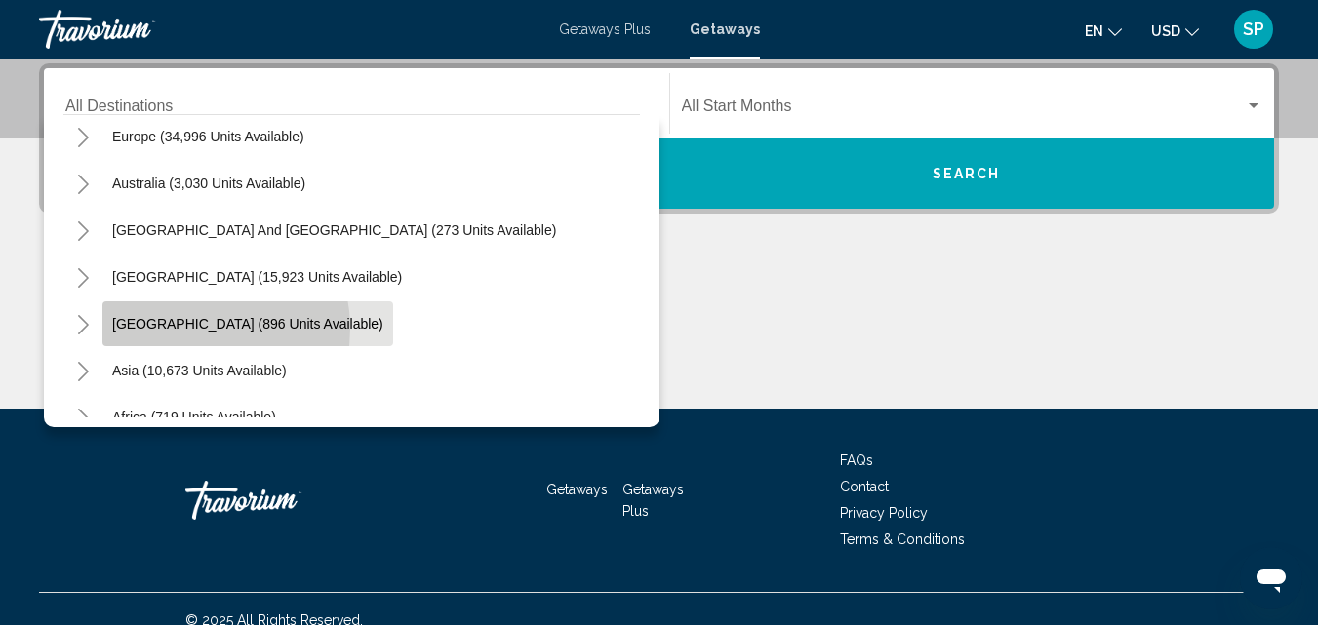
click at [183, 329] on span "[GEOGRAPHIC_DATA] (896 units available)" at bounding box center [247, 324] width 271 height 16
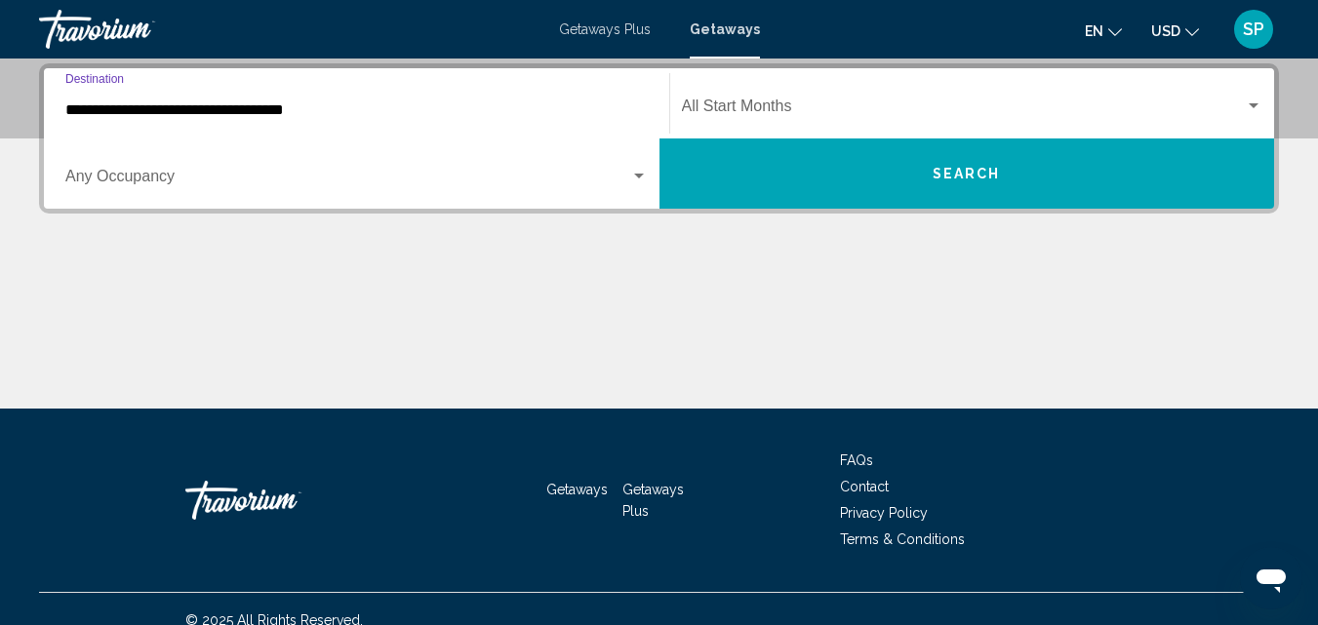
click at [225, 105] on input "**********" at bounding box center [356, 110] width 582 height 18
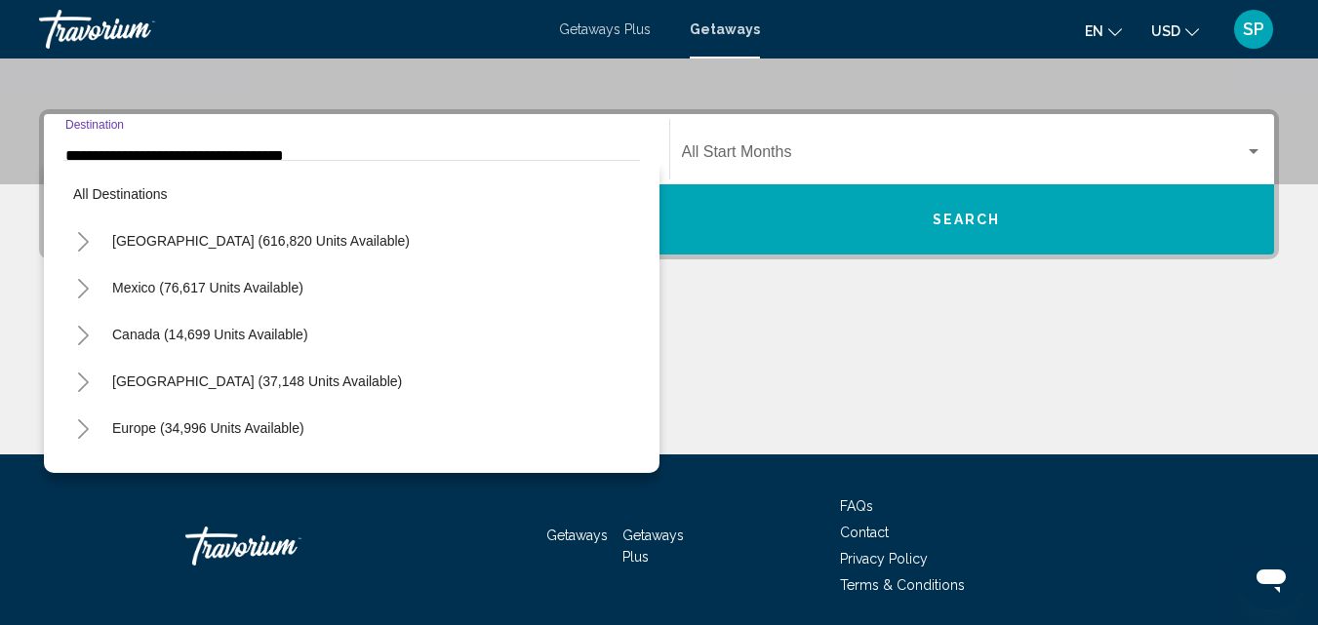
scroll to position [303, 0]
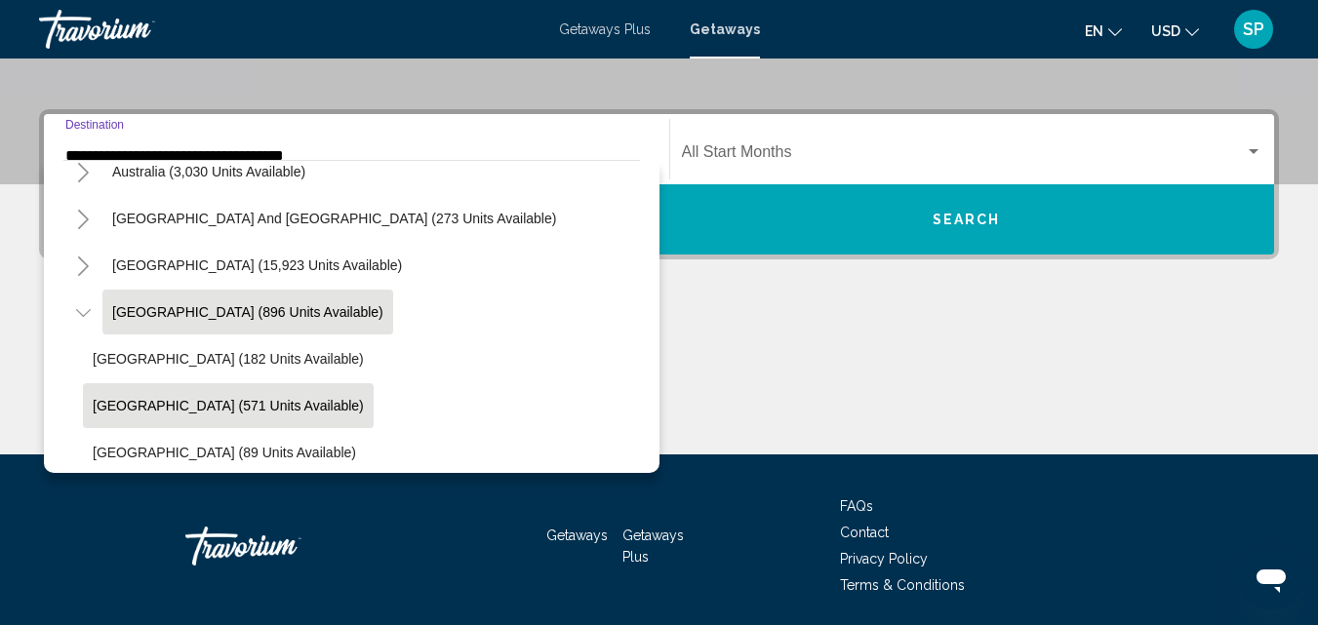
click at [220, 403] on span "[GEOGRAPHIC_DATA] (571 units available)" at bounding box center [228, 406] width 271 height 16
type input "**********"
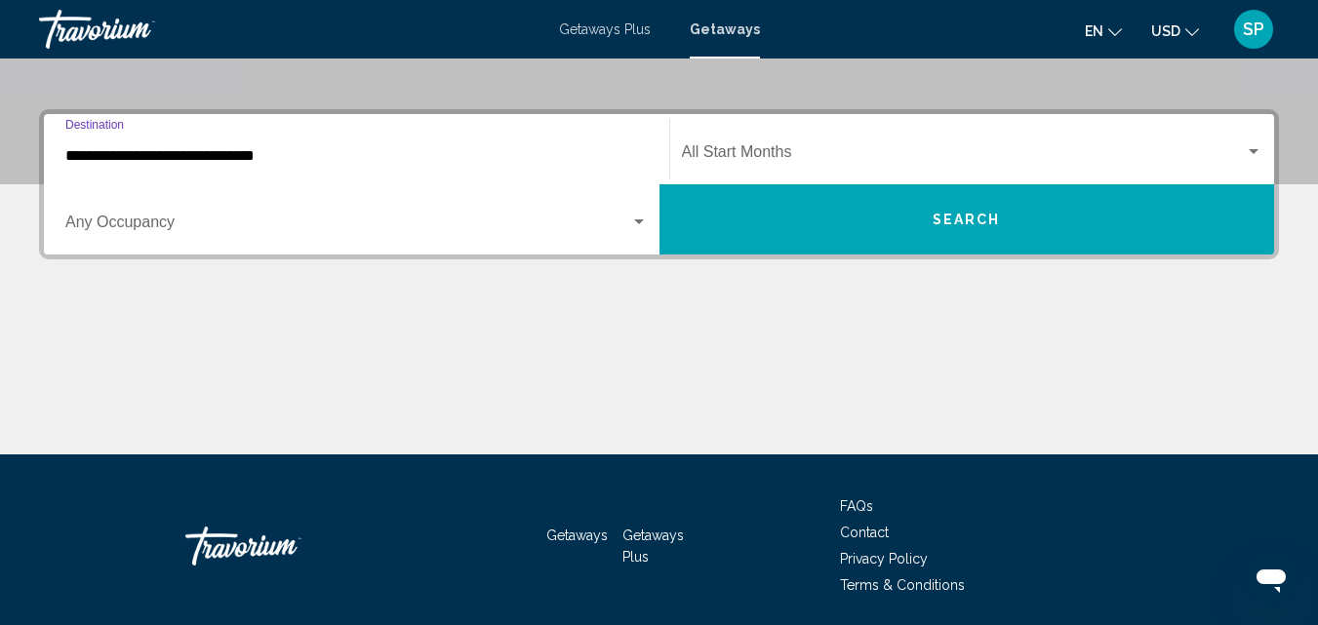
scroll to position [447, 0]
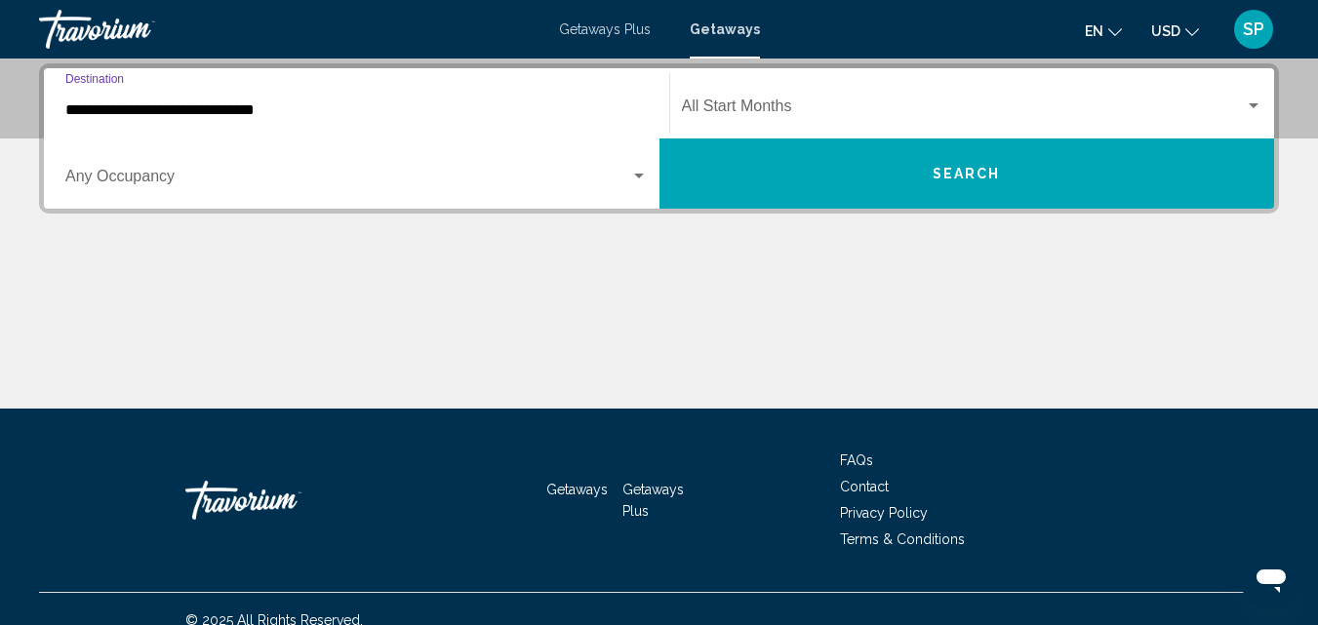
click at [718, 105] on span "Search widget" at bounding box center [964, 110] width 564 height 18
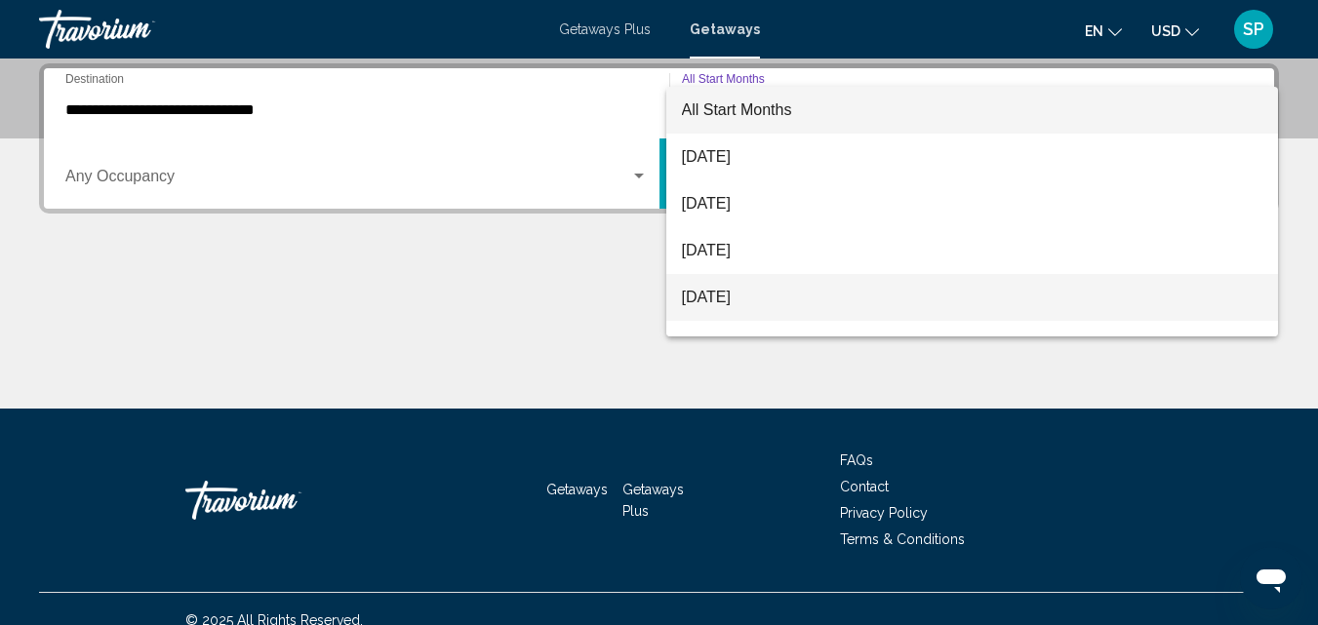
click at [744, 291] on span "[DATE]" at bounding box center [972, 297] width 581 height 47
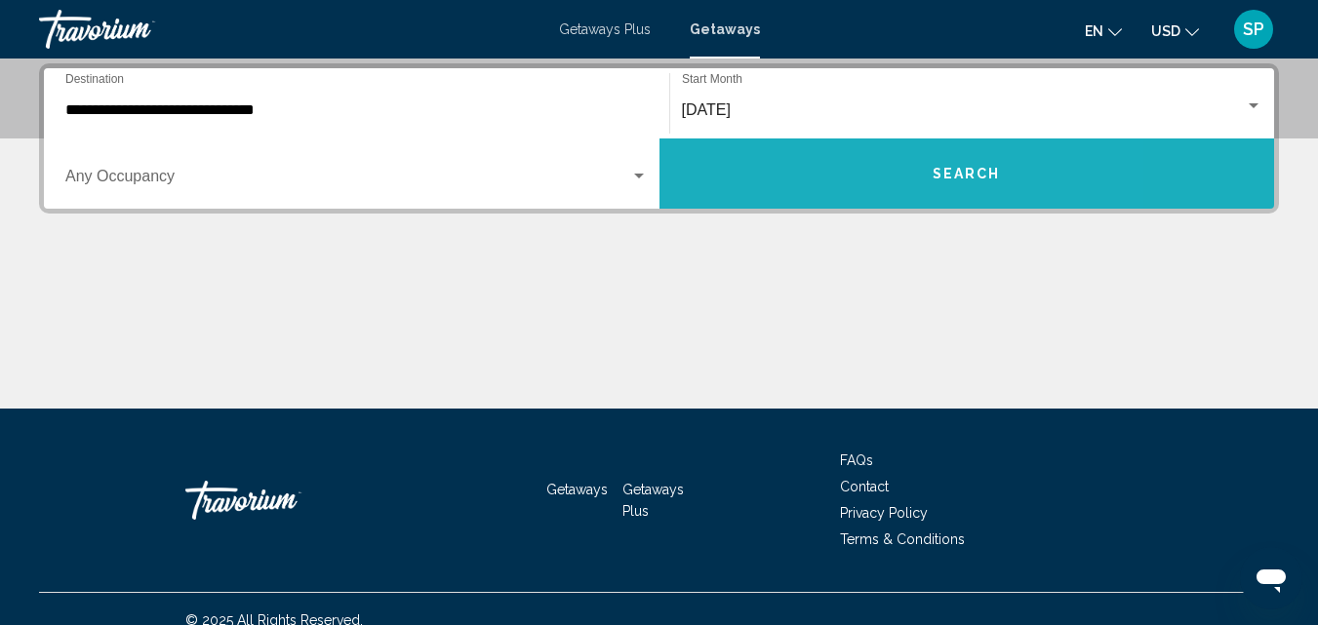
click at [838, 154] on button "Search" at bounding box center [967, 174] width 616 height 70
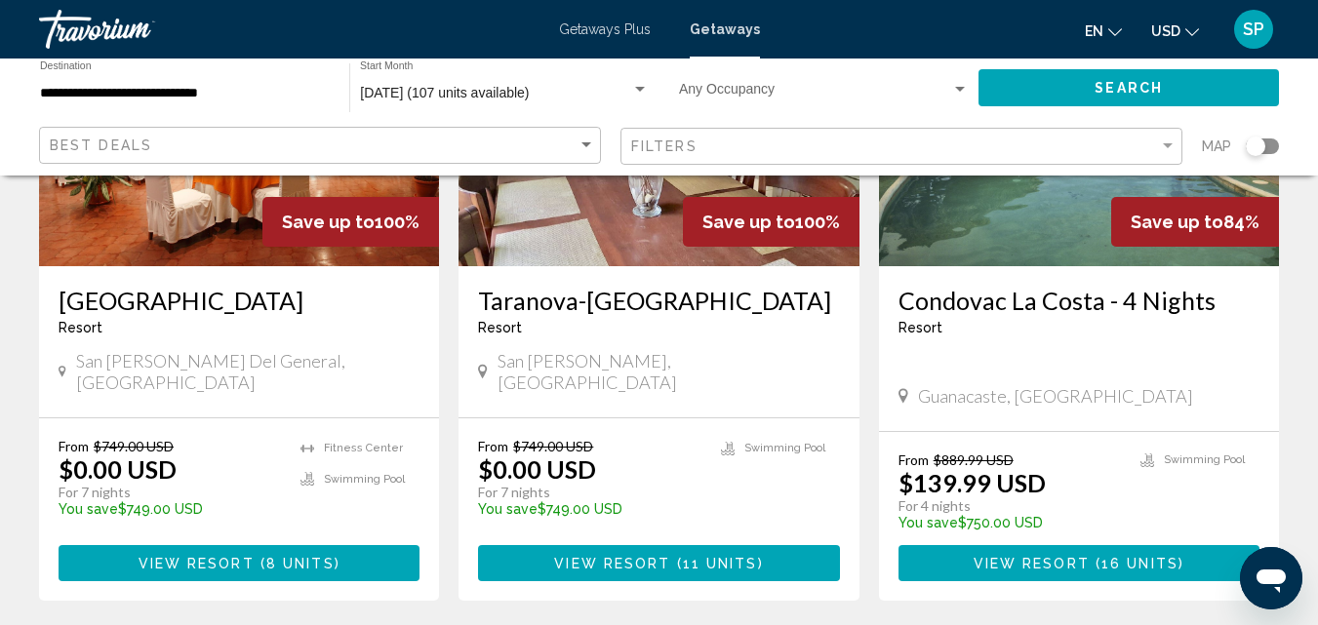
scroll to position [296, 0]
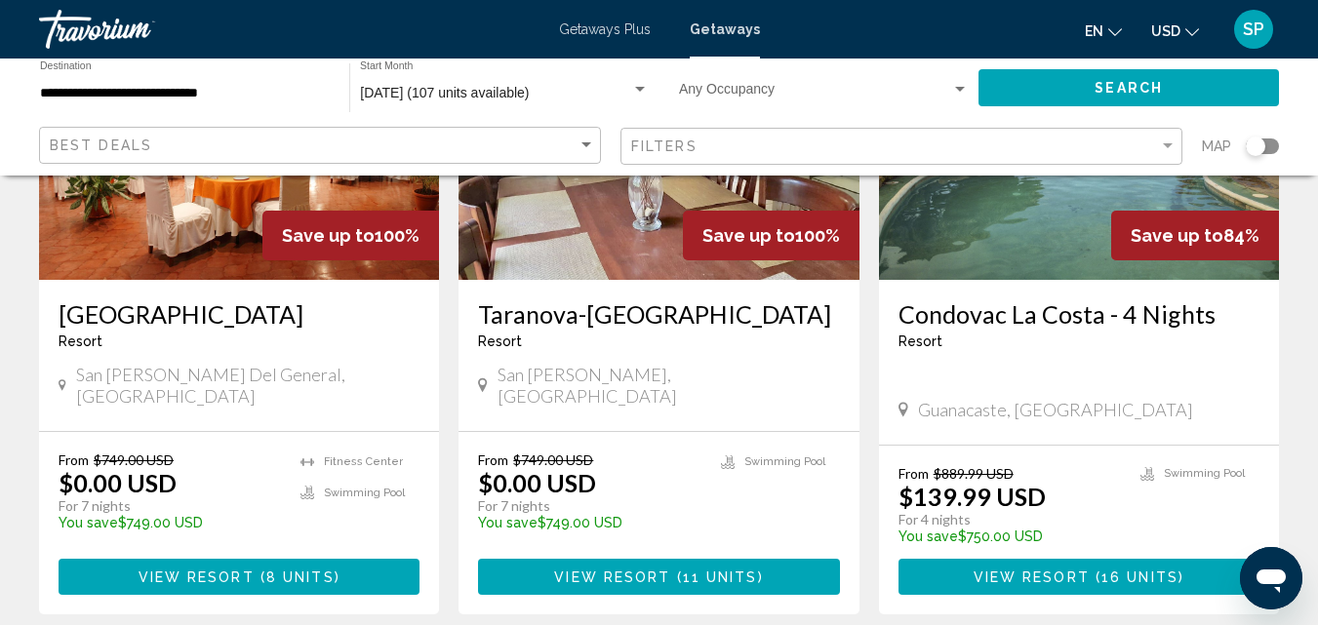
click at [959, 268] on img "Main content" at bounding box center [1079, 124] width 400 height 312
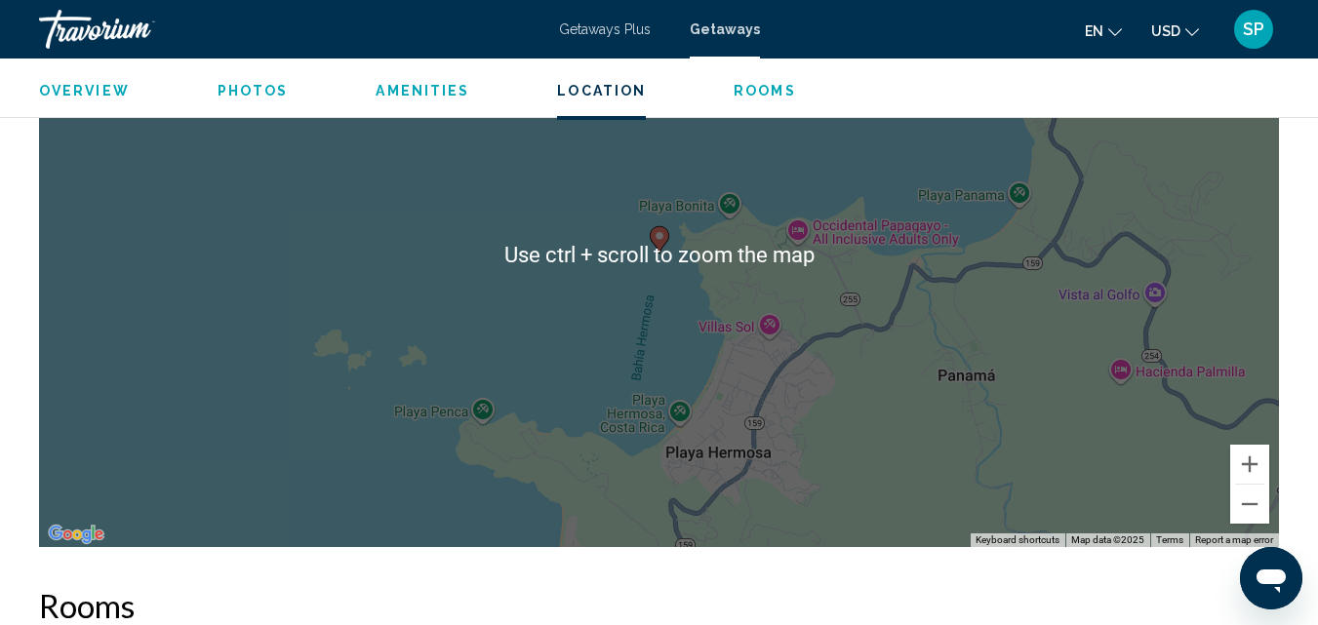
scroll to position [3336, 0]
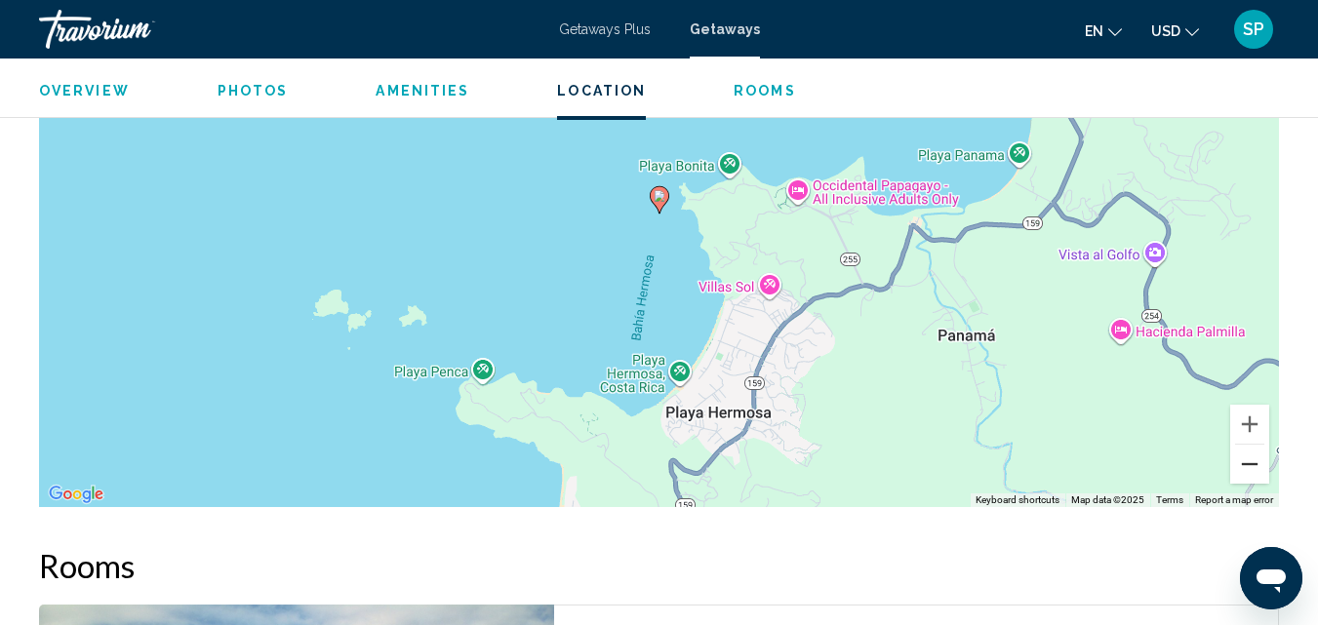
click at [1250, 467] on button "Zoom out" at bounding box center [1249, 464] width 39 height 39
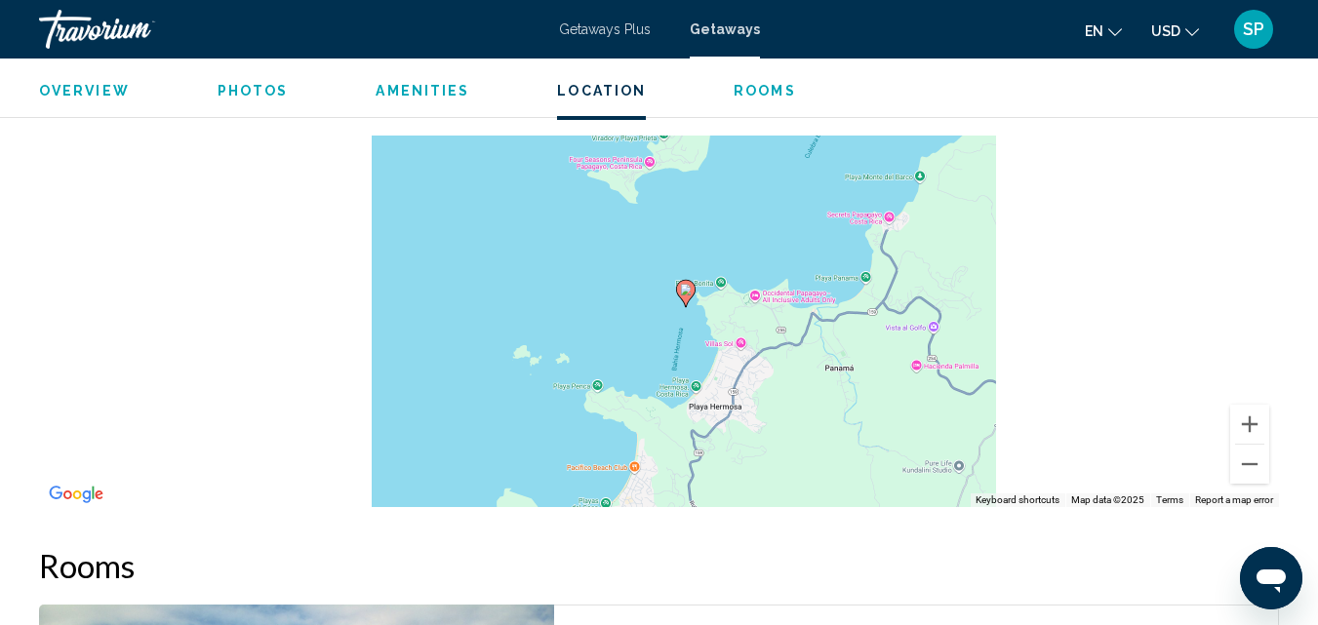
drag, startPoint x: 862, startPoint y: 338, endPoint x: 892, endPoint y: 444, distance: 110.3
click at [892, 444] on div "To activate drag with keyboard, press Alt + Enter. Once in keyboard drag state,…" at bounding box center [659, 214] width 1240 height 585
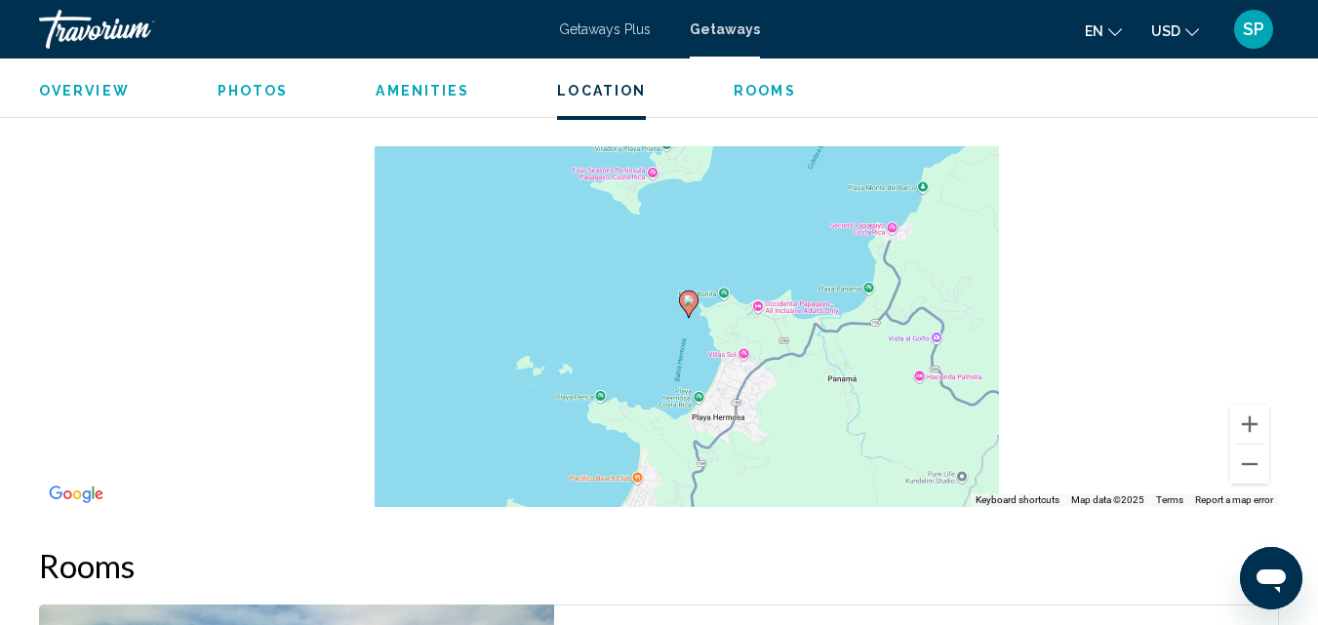
click at [804, 366] on div "To activate drag with keyboard, press Alt + Enter. Once in keyboard drag state,…" at bounding box center [659, 214] width 1240 height 585
click at [1258, 464] on button "Zoom out" at bounding box center [1249, 464] width 39 height 39
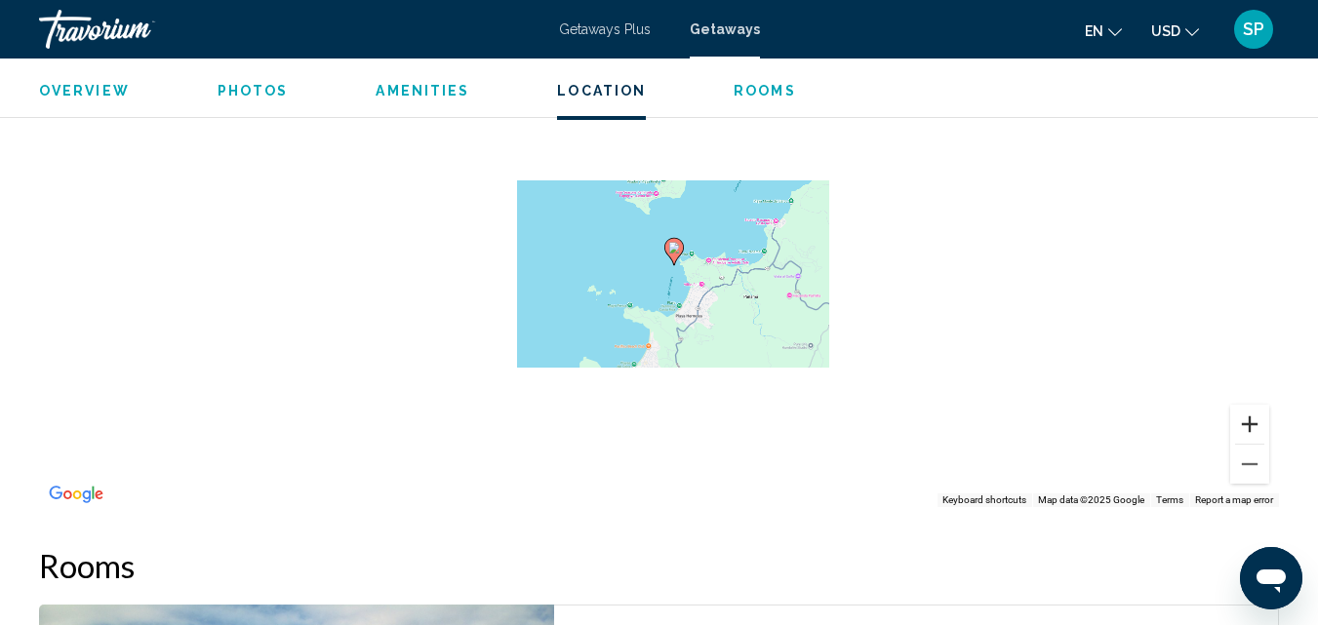
click at [1251, 412] on button "Zoom in" at bounding box center [1249, 424] width 39 height 39
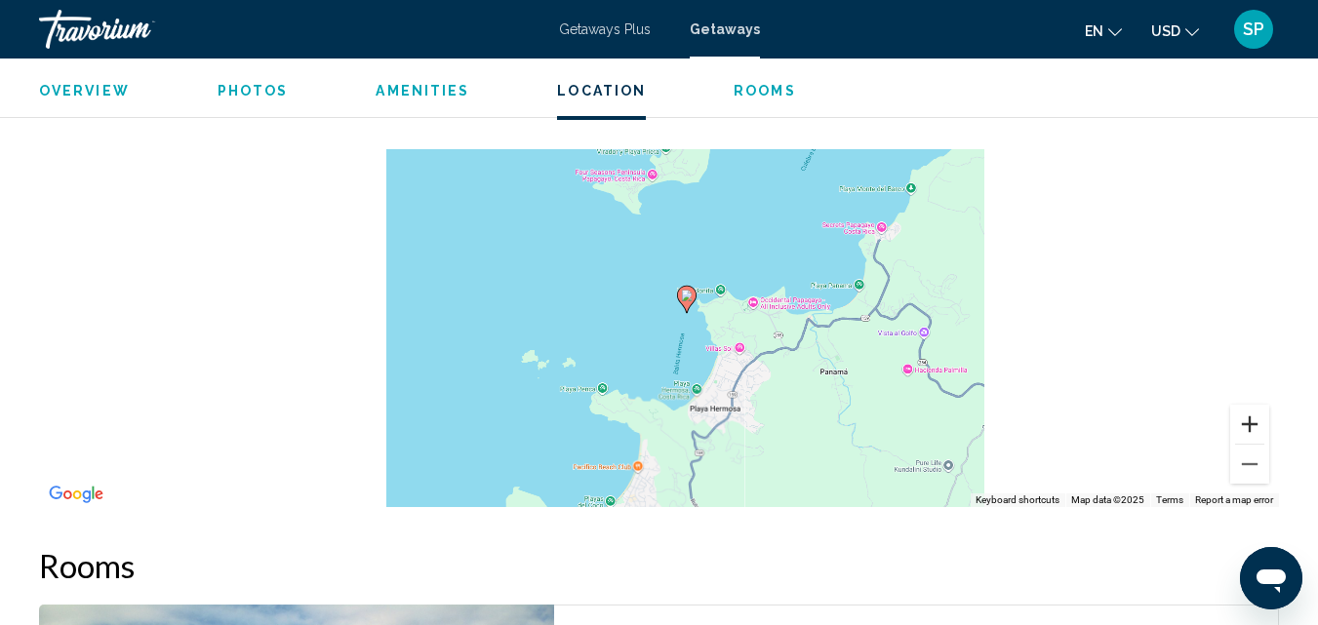
click at [1251, 412] on button "Zoom in" at bounding box center [1249, 424] width 39 height 39
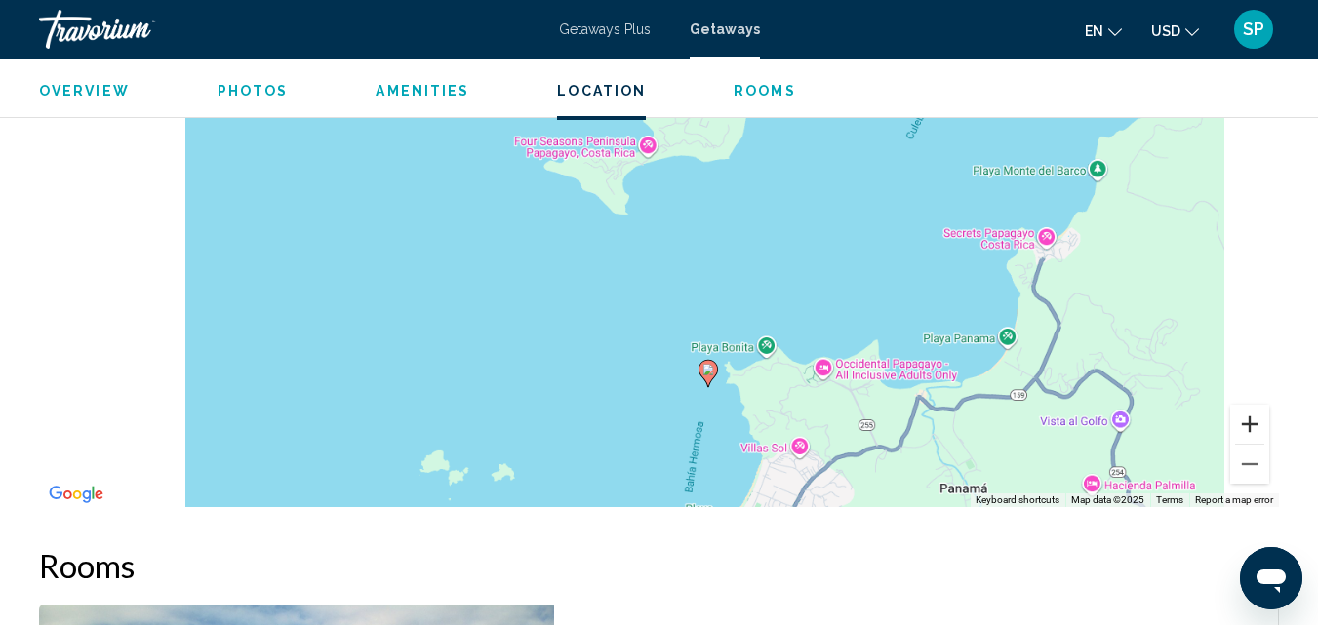
click at [1251, 412] on button "Zoom in" at bounding box center [1249, 424] width 39 height 39
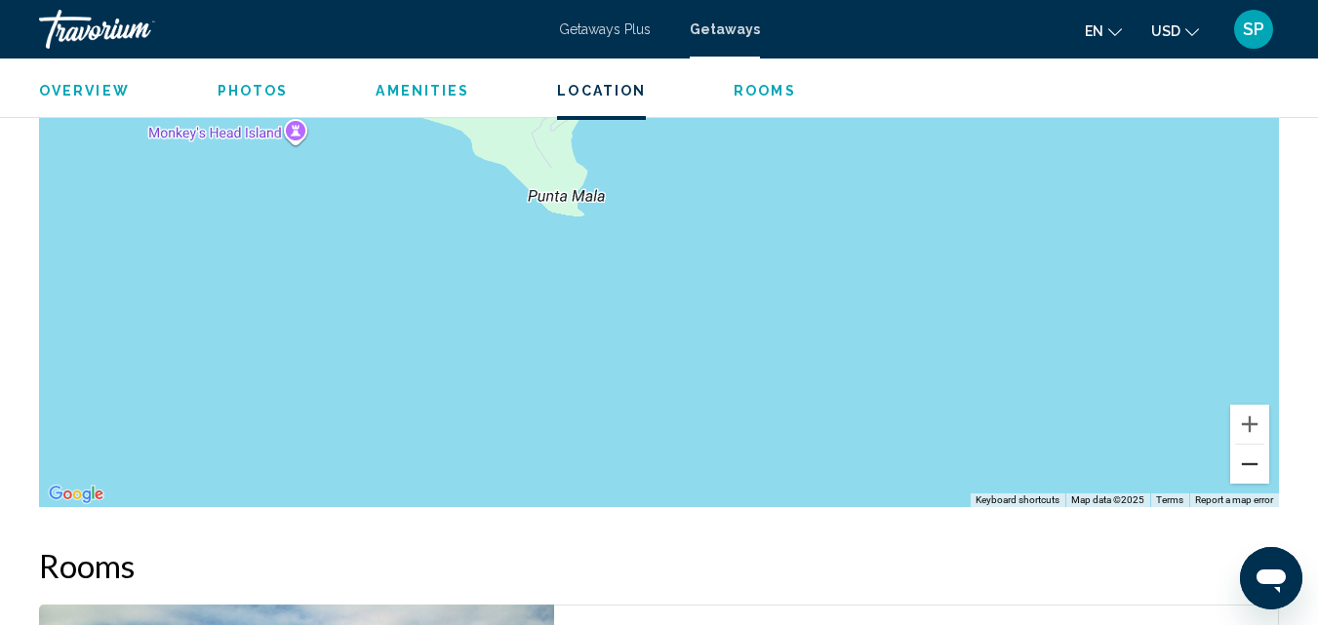
click at [1256, 468] on button "Zoom out" at bounding box center [1249, 464] width 39 height 39
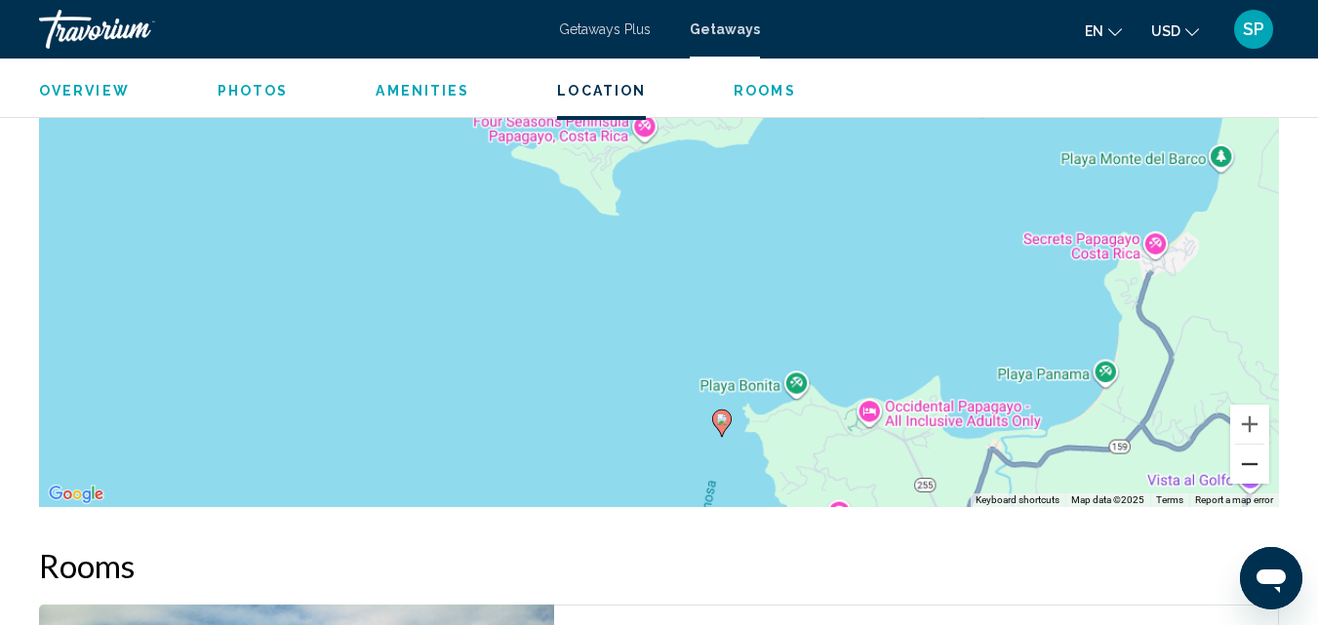
click at [1256, 468] on button "Zoom out" at bounding box center [1249, 464] width 39 height 39
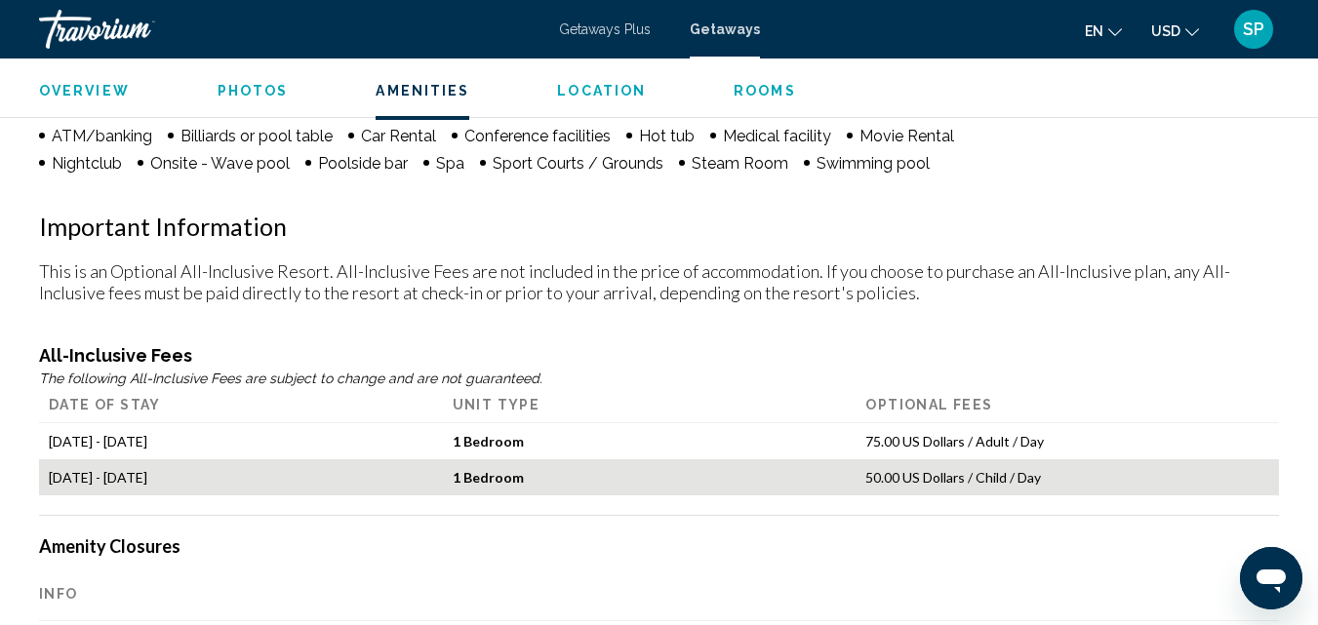
scroll to position [2094, 0]
click at [266, 94] on span "Photos" at bounding box center [253, 91] width 71 height 16
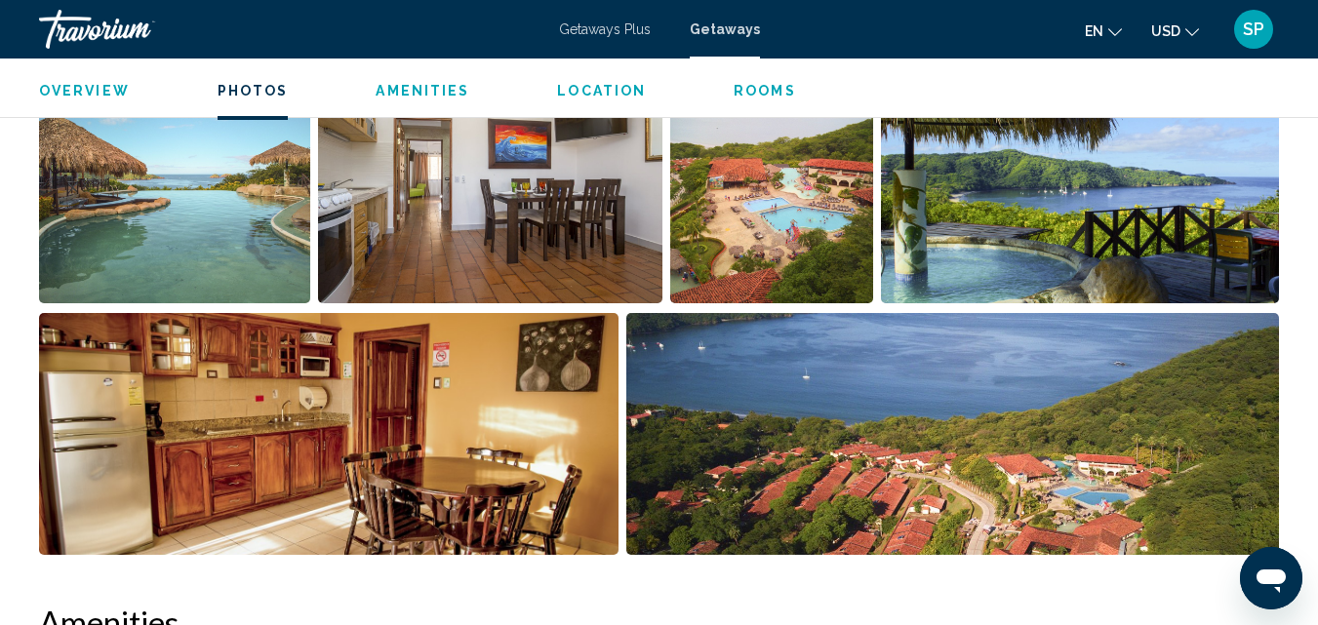
scroll to position [1420, 0]
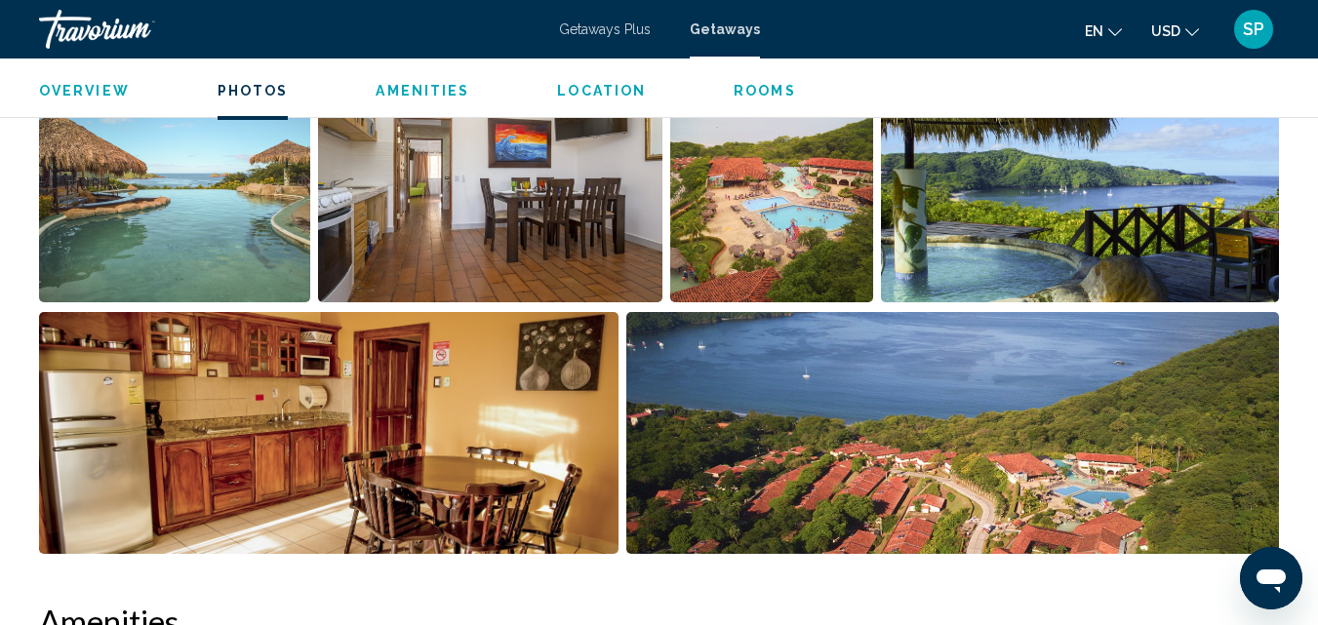
click at [232, 242] on img "Open full-screen image slider" at bounding box center [174, 181] width 271 height 242
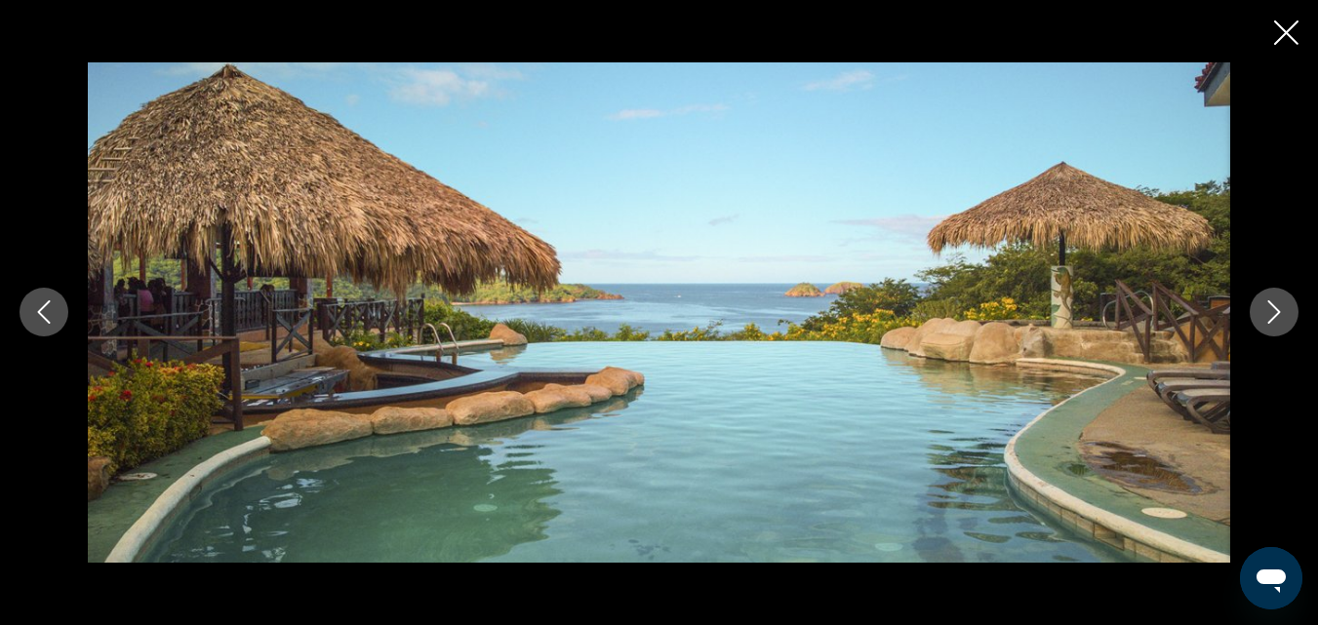
click at [1269, 312] on icon "Next image" at bounding box center [1273, 311] width 23 height 23
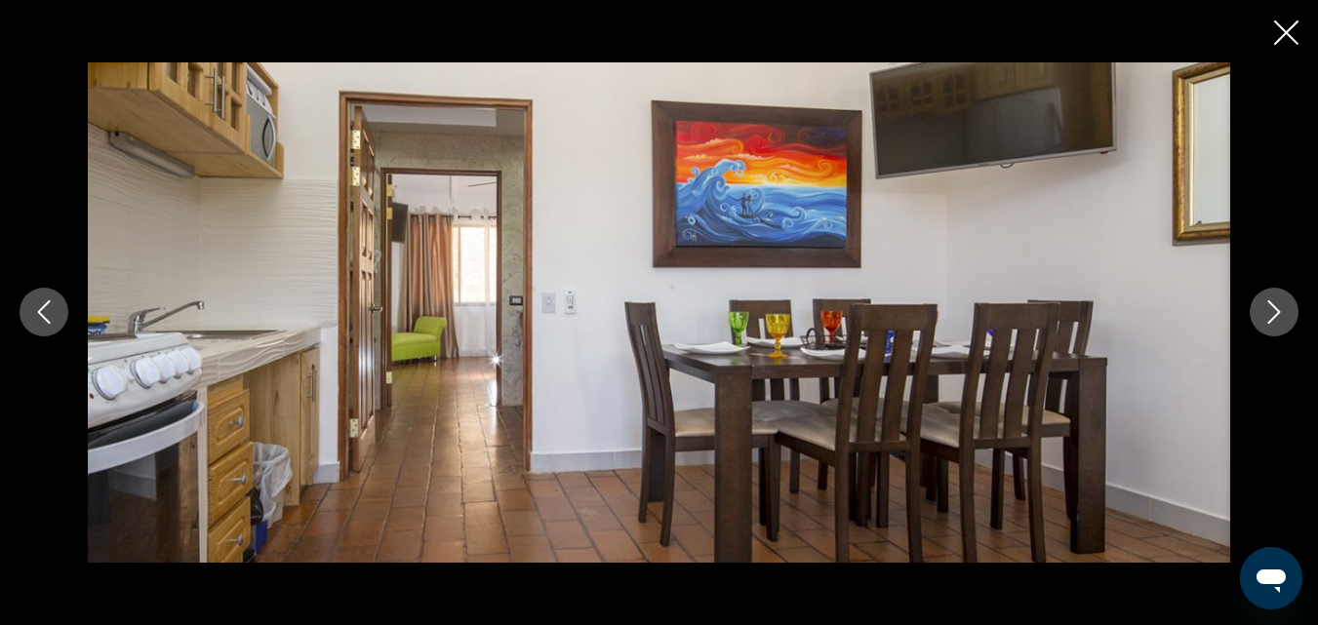
click at [1271, 313] on icon "Next image" at bounding box center [1273, 311] width 23 height 23
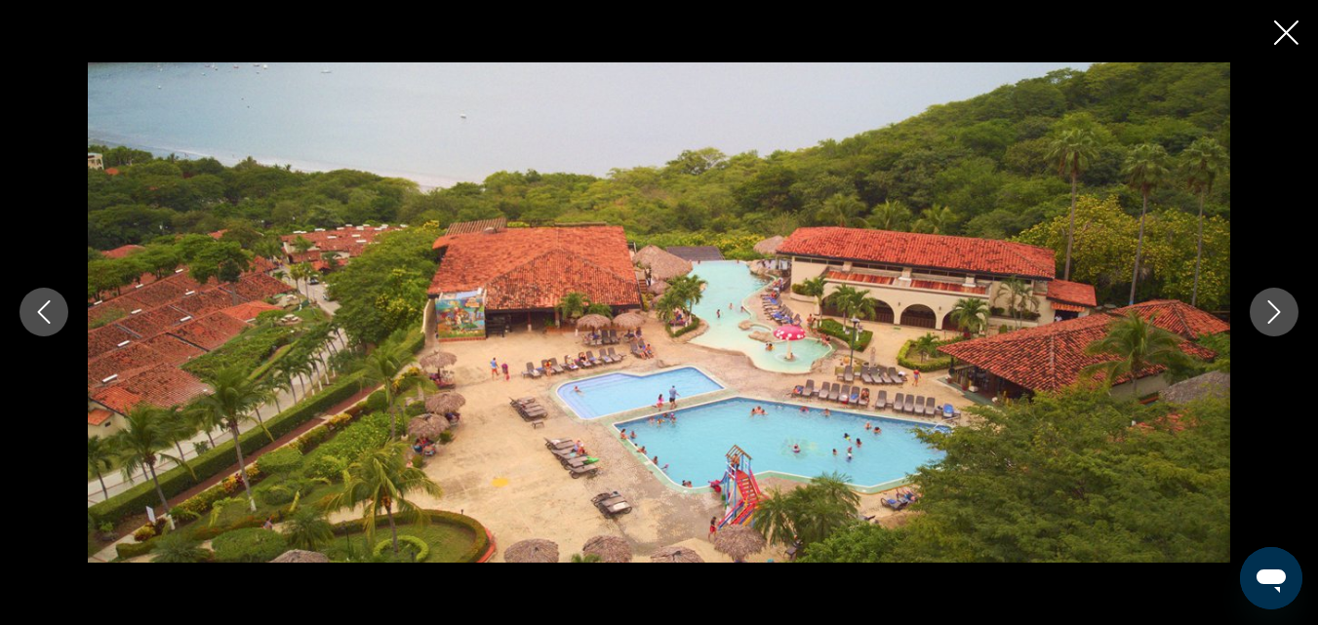
click at [1271, 314] on icon "Next image" at bounding box center [1273, 311] width 23 height 23
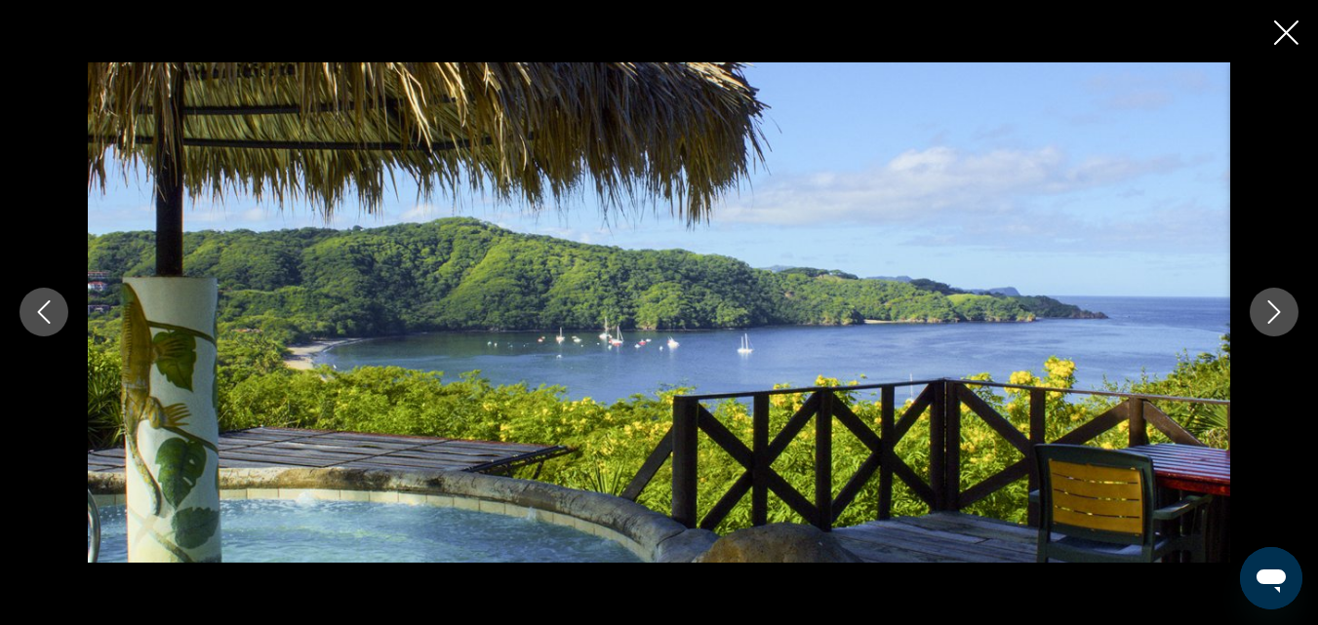
click at [1271, 316] on icon "Next image" at bounding box center [1273, 311] width 23 height 23
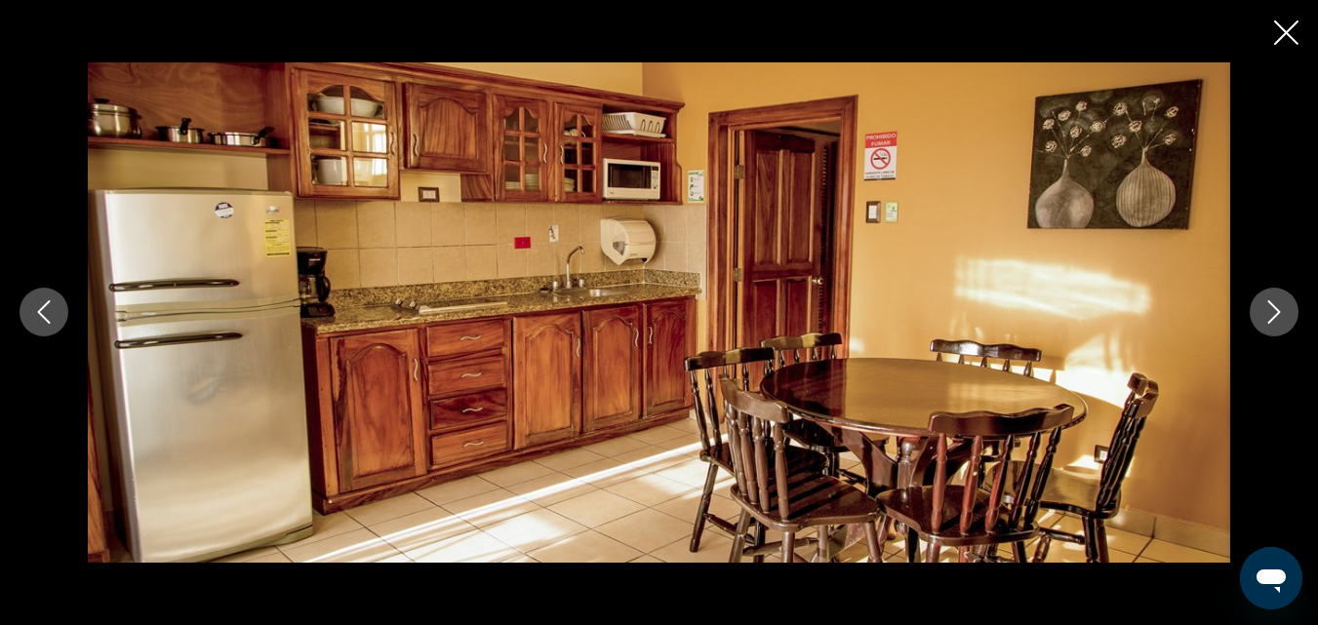
click at [1271, 316] on icon "Next image" at bounding box center [1273, 311] width 23 height 23
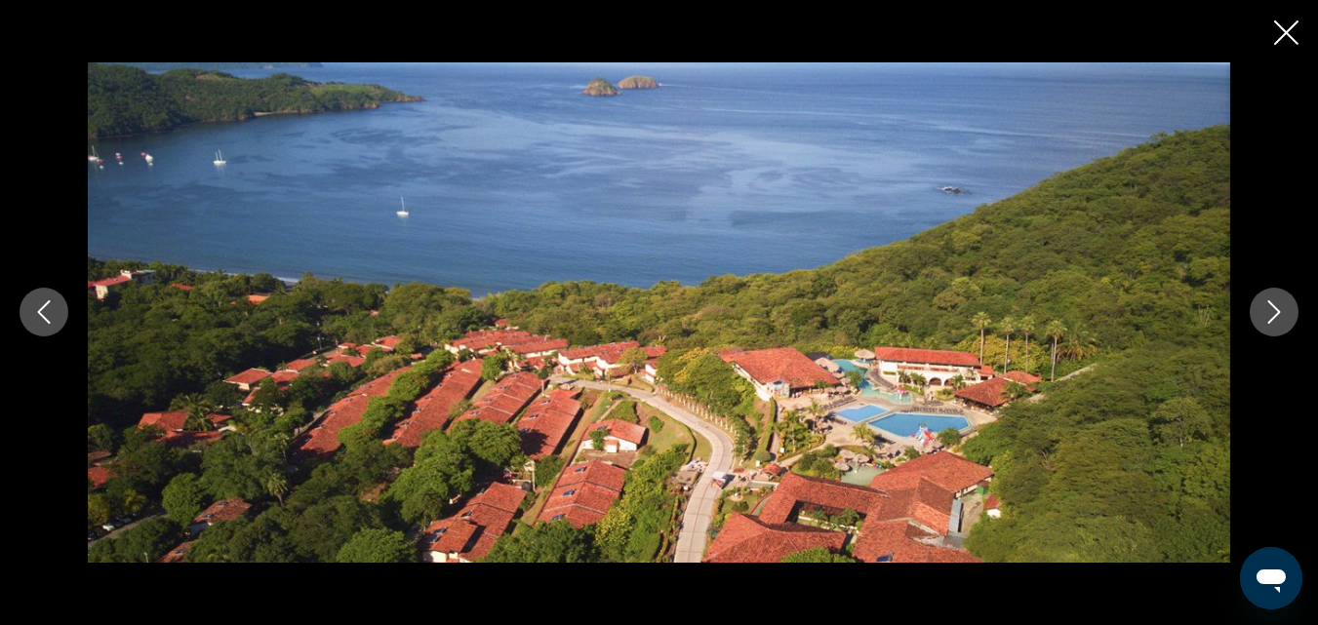
scroll to position [1610, 0]
click at [1289, 37] on icon "Close slideshow" at bounding box center [1286, 32] width 24 height 24
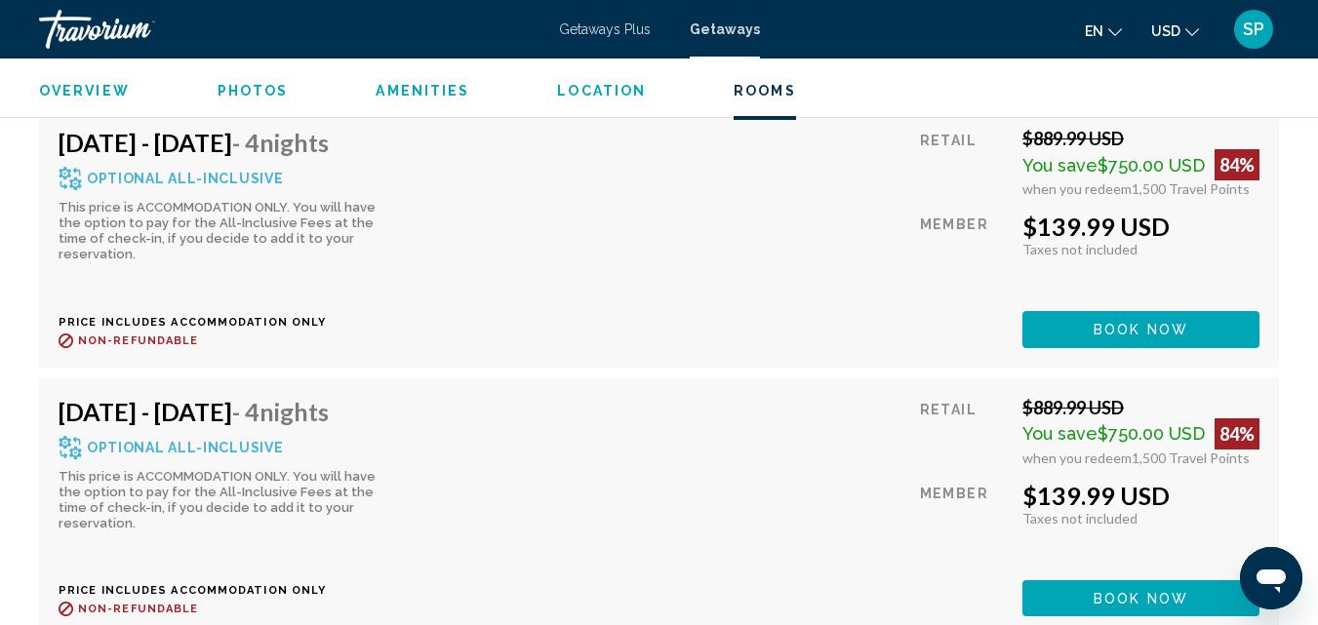
scroll to position [4506, 0]
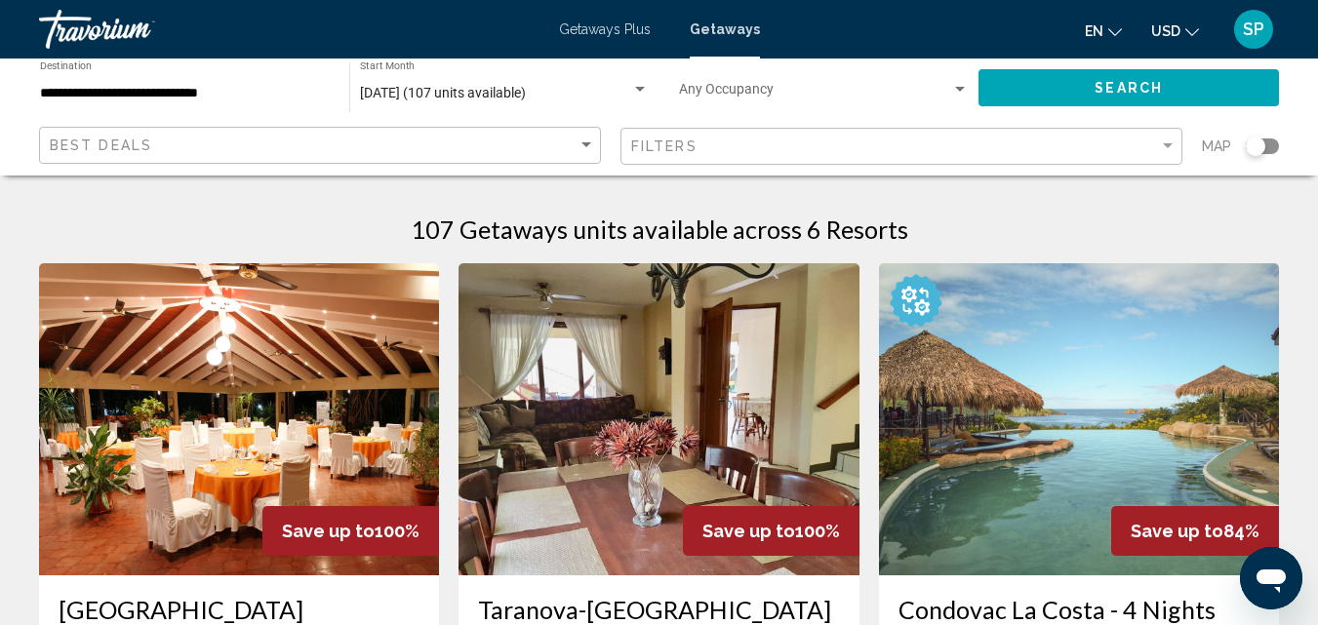
click at [1020, 219] on div "107 Getaways units available across 6 Resorts" at bounding box center [659, 229] width 1240 height 29
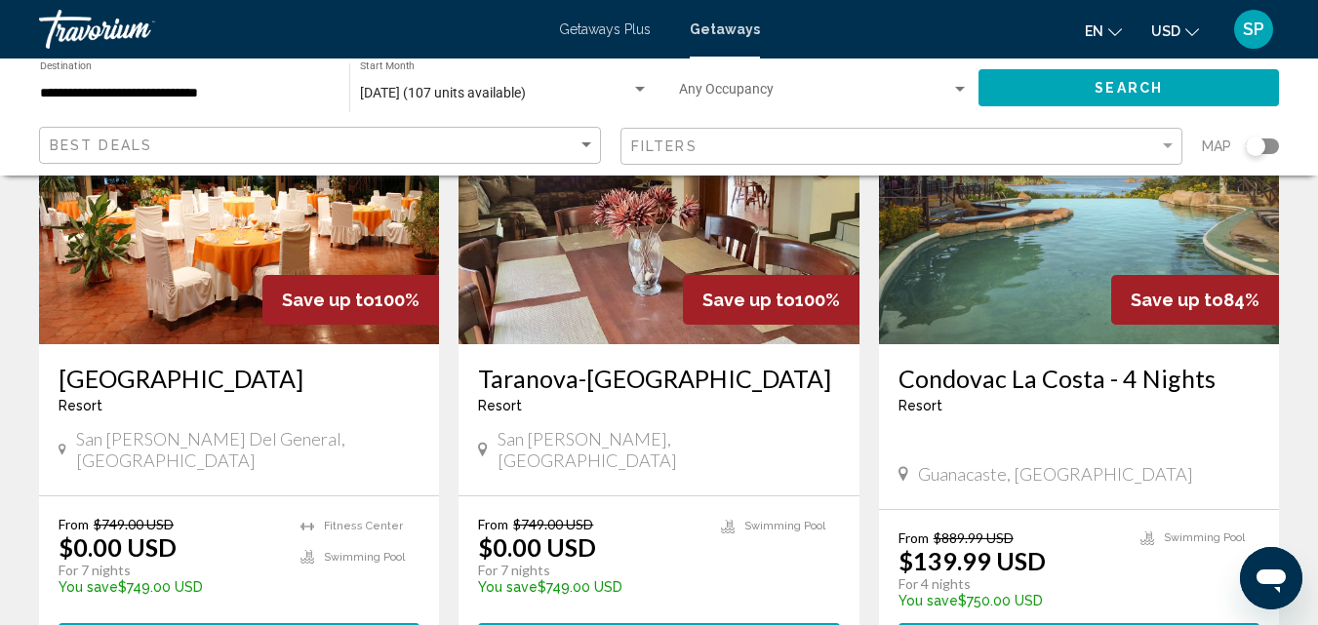
scroll to position [234, 0]
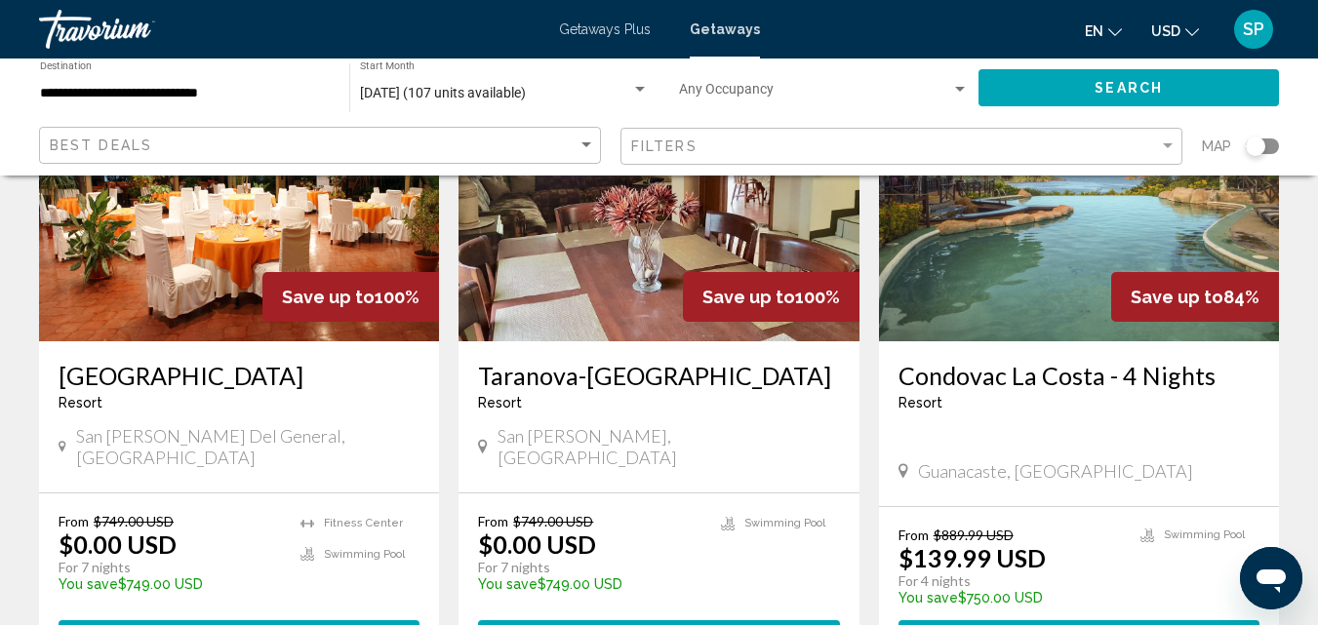
click at [447, 447] on app-weeks-search-item "Save up to 100% [GEOGRAPHIC_DATA] - This is an adults only resort [GEOGRAPHIC_D…" at bounding box center [238, 352] width 419 height 647
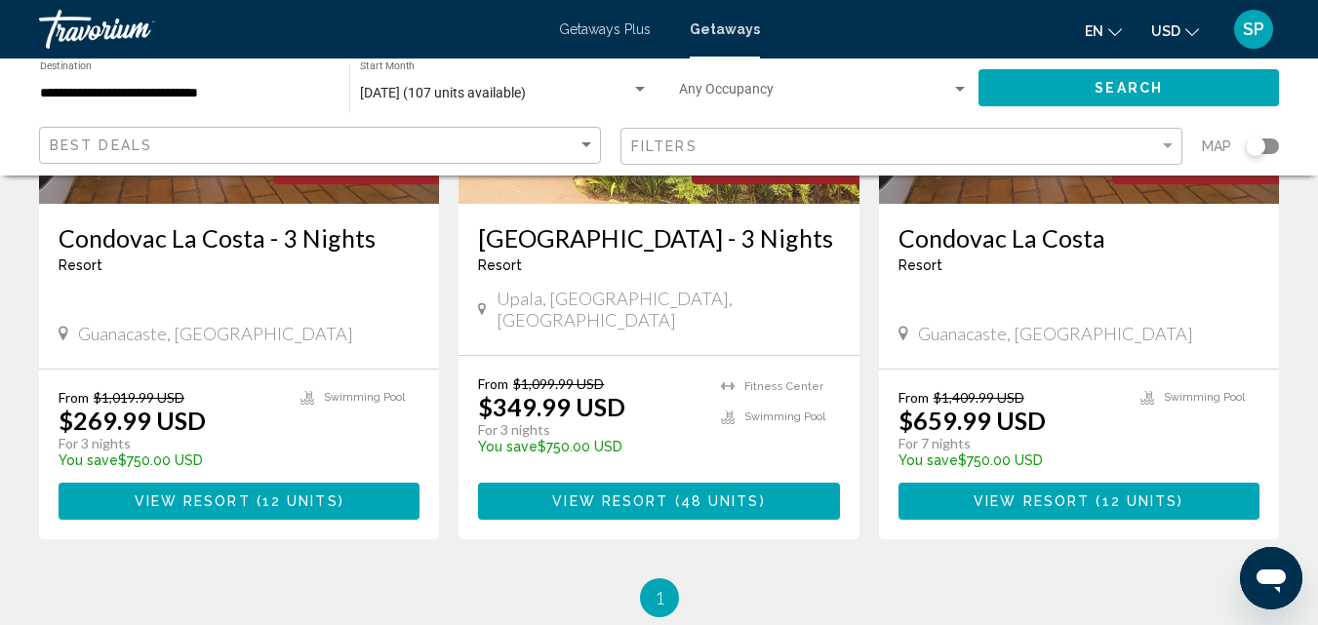
scroll to position [1054, 0]
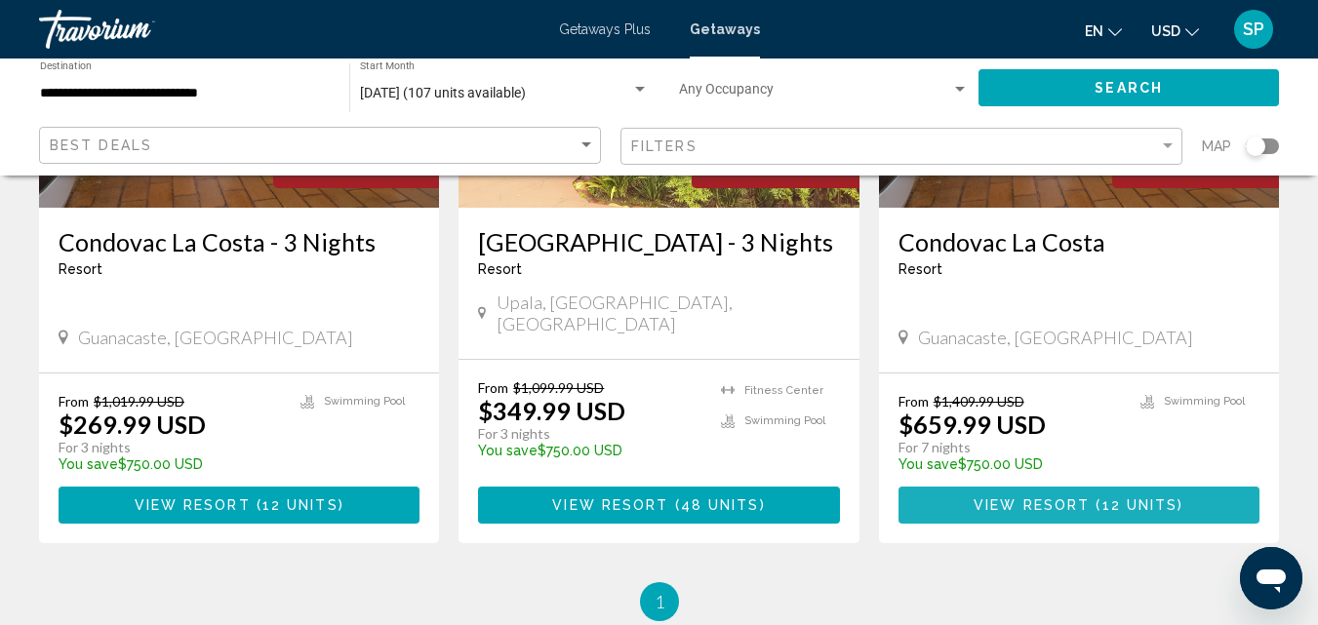
click at [1098, 499] on span "( 12 units )" at bounding box center [1137, 507] width 94 height 16
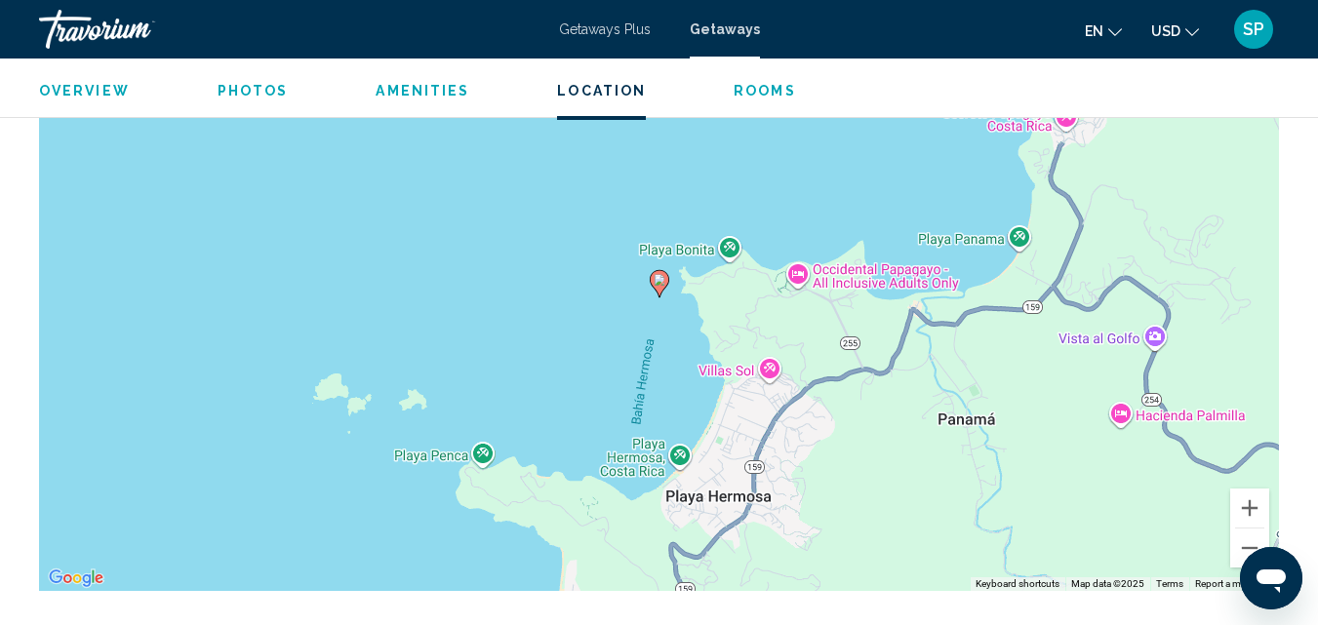
scroll to position [3214, 0]
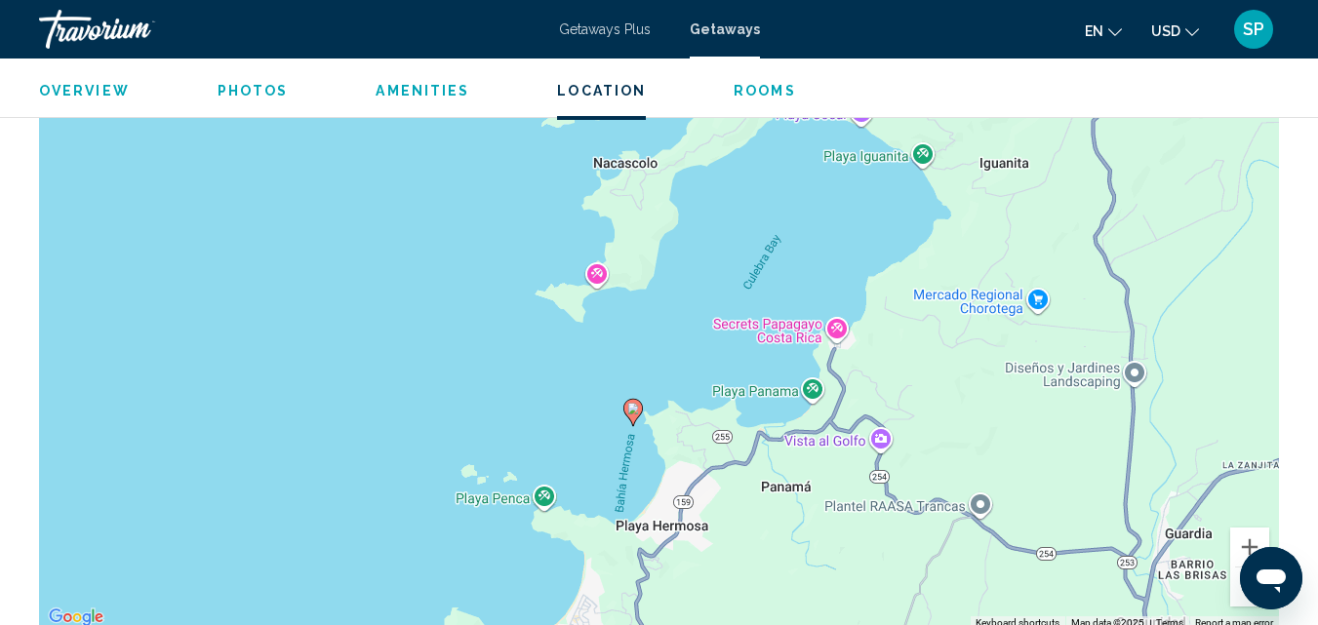
drag, startPoint x: 966, startPoint y: 394, endPoint x: 717, endPoint y: 406, distance: 249.0
click at [717, 406] on div "To activate drag with keyboard, press Alt + Enter. Once in keyboard drag state,…" at bounding box center [659, 337] width 1240 height 585
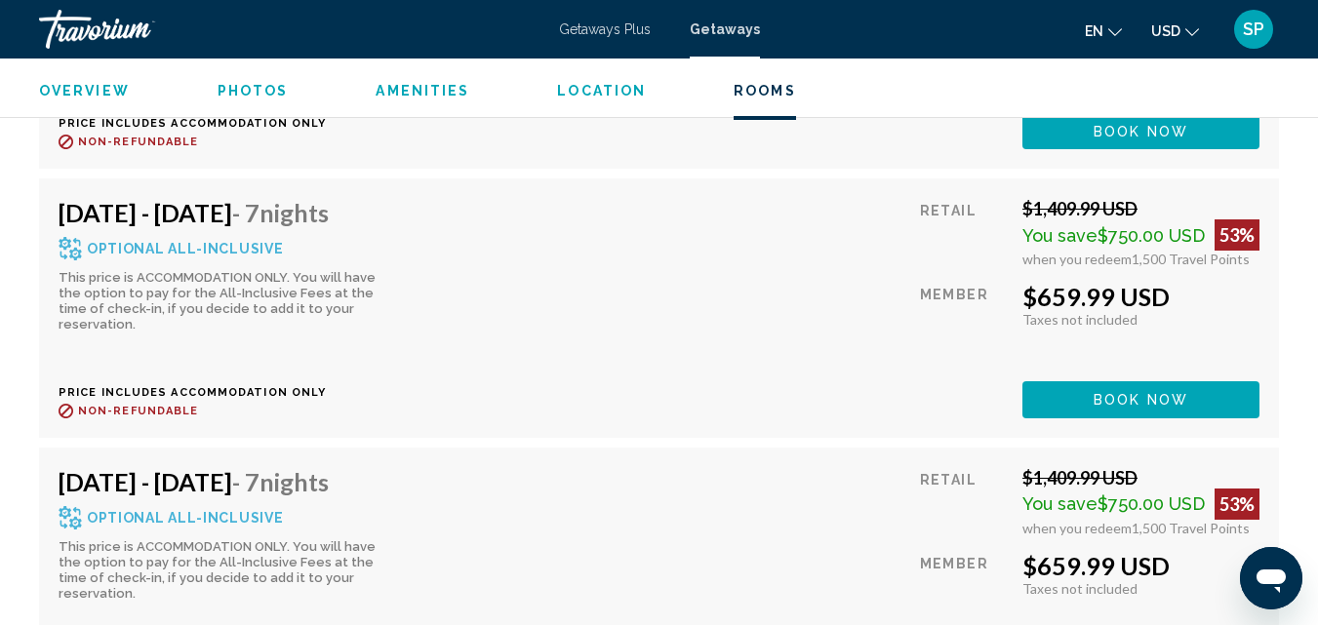
scroll to position [4434, 0]
click at [128, 431] on div "[DATE] - [DATE] - 7 Nights Optional All-Inclusive This price is ACCOMMODATION O…" at bounding box center [659, 307] width 1240 height 259
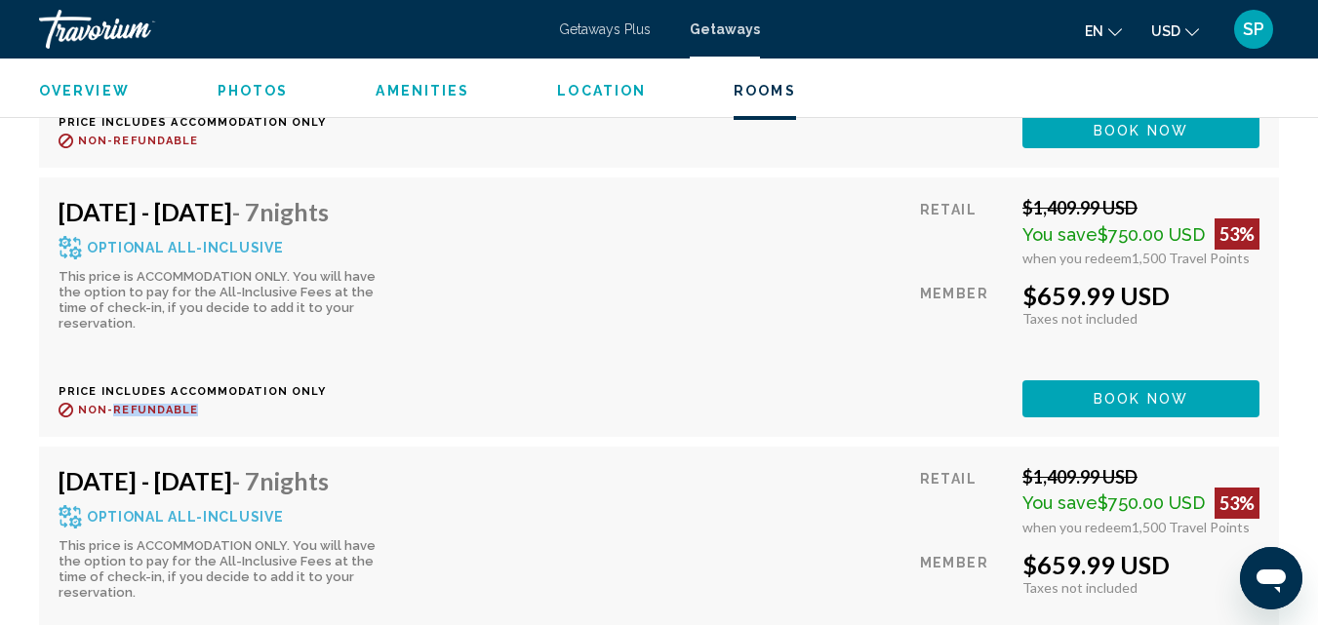
click at [124, 434] on div "[DATE] - [DATE] - 7 Nights Optional All-Inclusive This price is ACCOMMODATION O…" at bounding box center [659, 307] width 1240 height 259
click at [135, 419] on div "[DATE] - [DATE] - 7 Nights Optional All-Inclusive This price is ACCOMMODATION O…" at bounding box center [659, 307] width 1240 height 259
click at [133, 422] on div "[DATE] - [DATE] - 7 Nights Optional All-Inclusive This price is ACCOMMODATION O…" at bounding box center [659, 307] width 1240 height 259
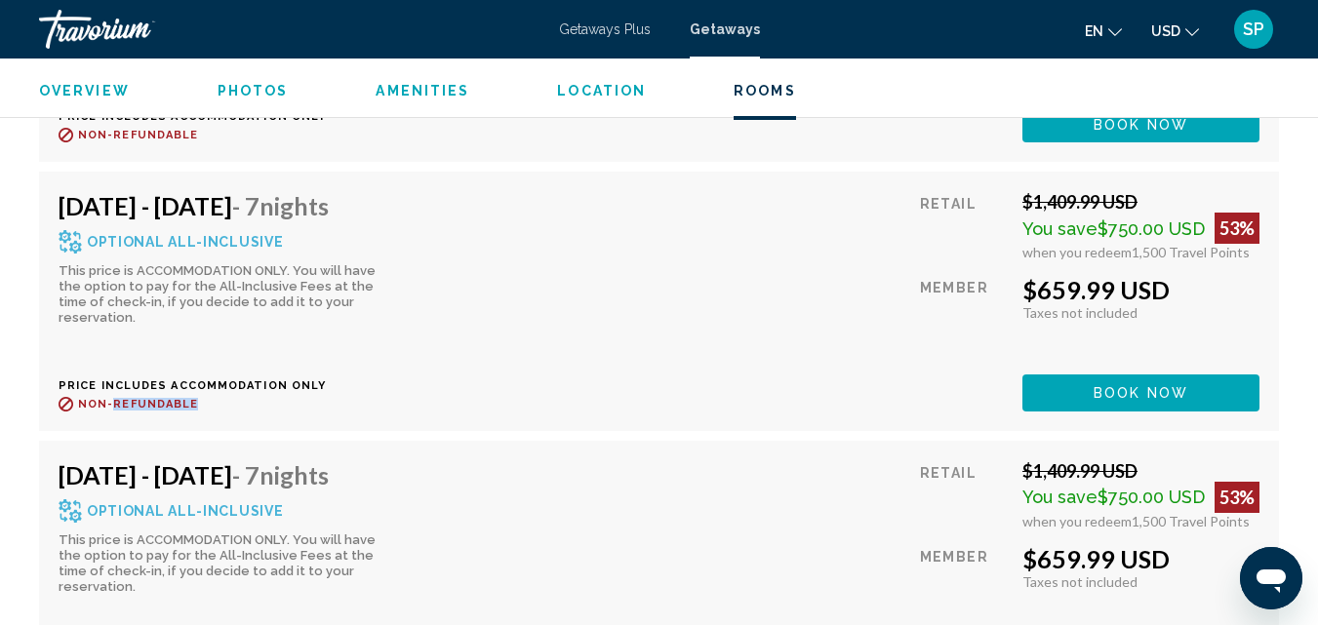
scroll to position [4441, 0]
